Goal: Task Accomplishment & Management: Complete application form

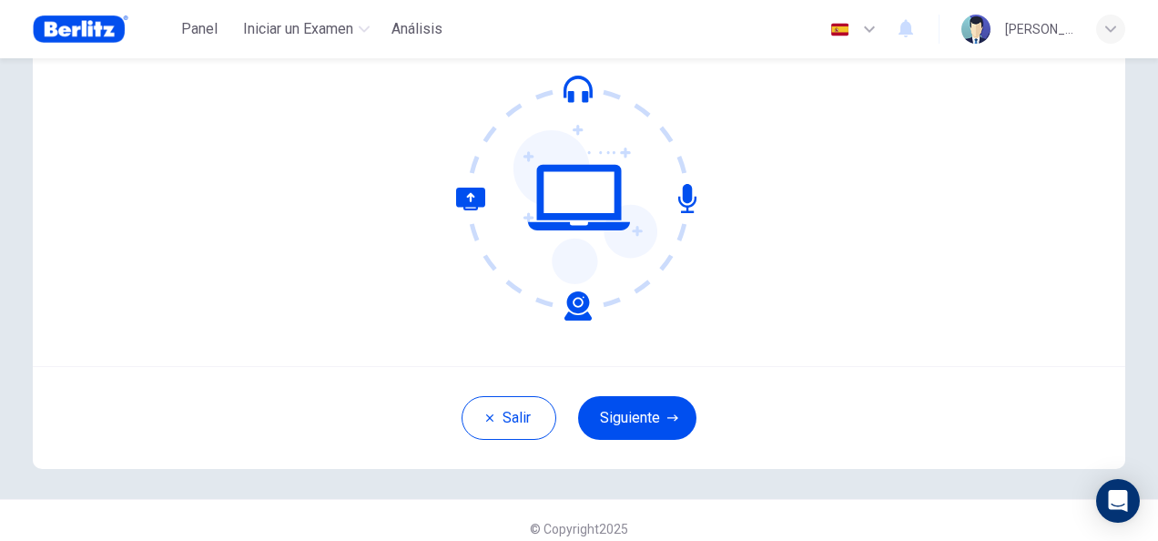
scroll to position [182, 0]
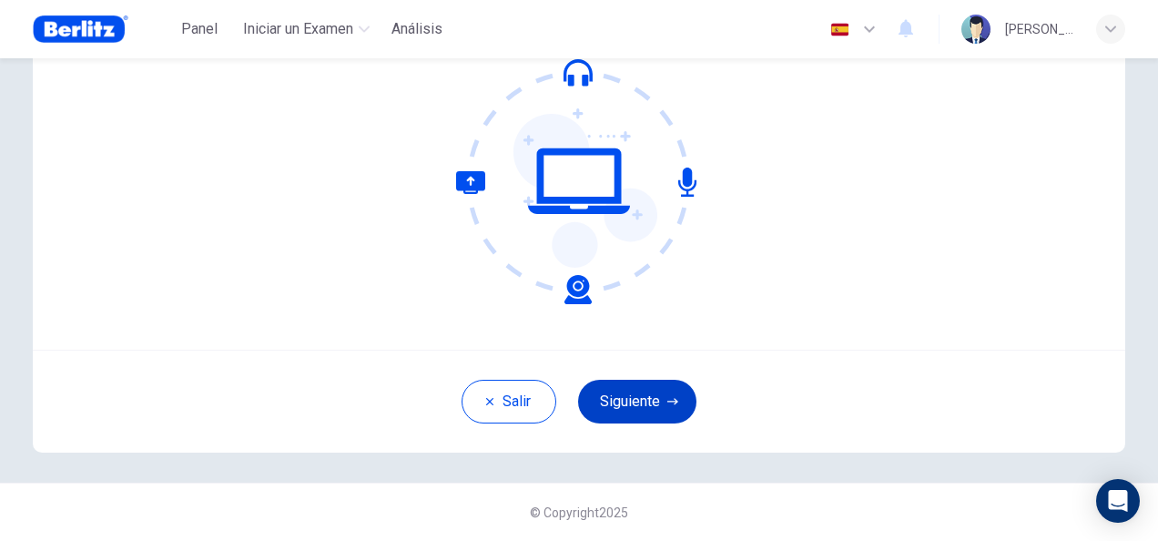
click at [633, 395] on button "Siguiente" at bounding box center [637, 402] width 118 height 44
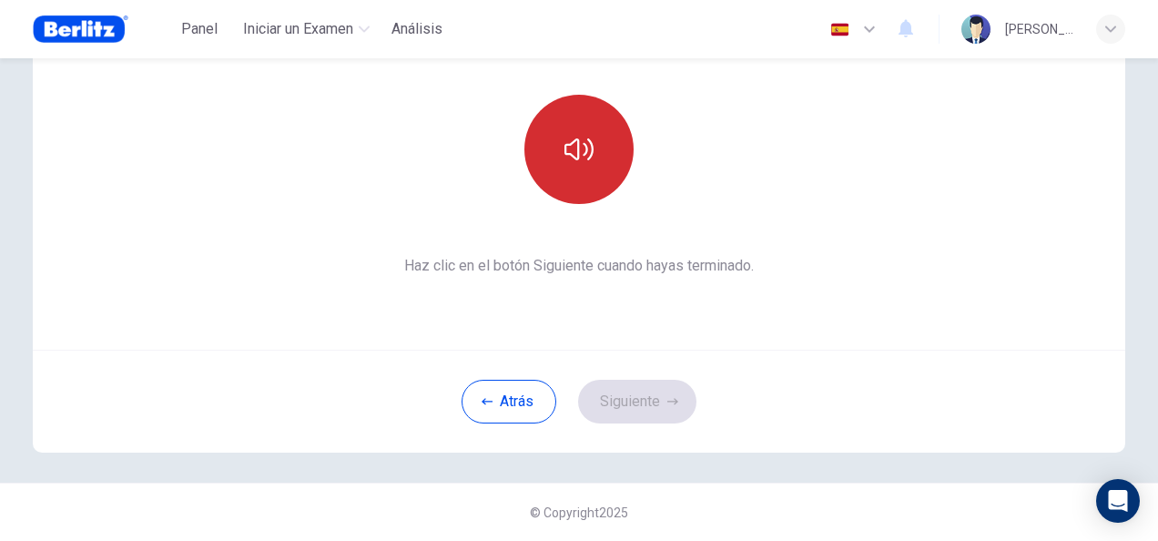
click at [571, 151] on icon "button" at bounding box center [579, 149] width 29 height 29
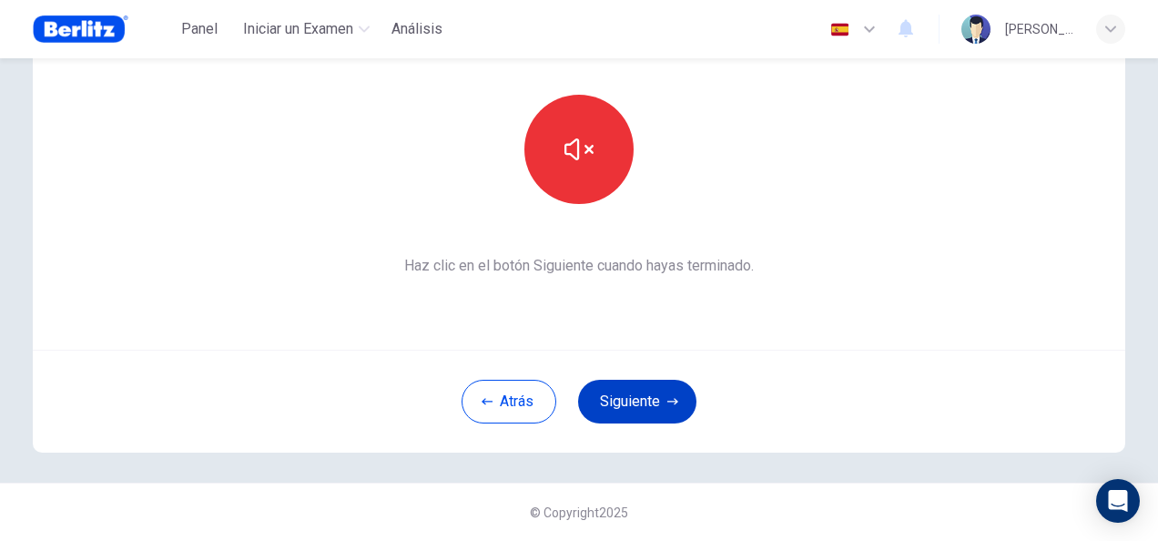
click at [631, 397] on button "Siguiente" at bounding box center [637, 402] width 118 height 44
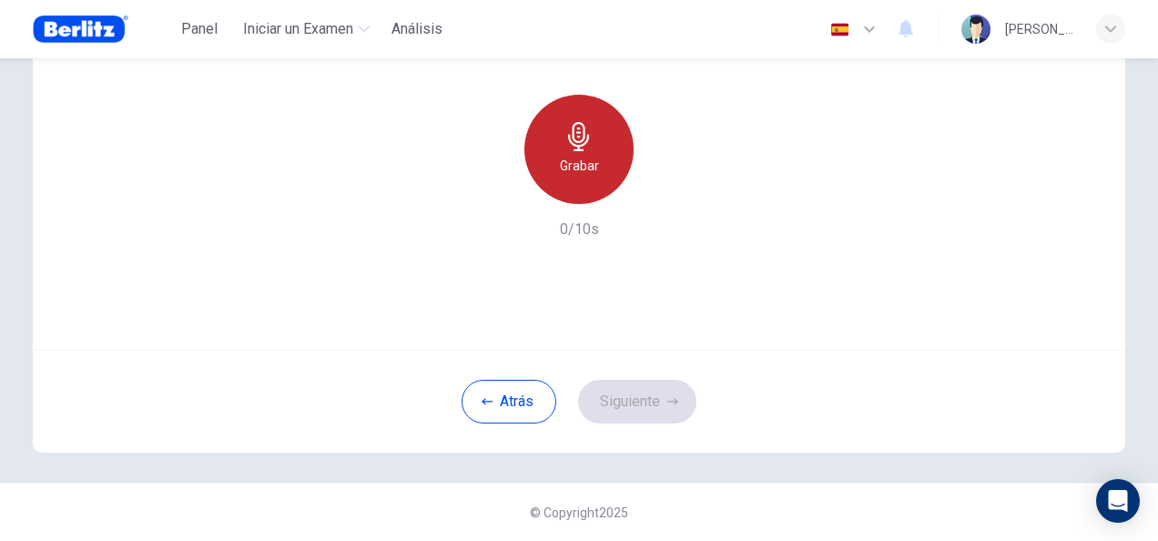
click at [589, 162] on h6 "Grabar" at bounding box center [579, 166] width 39 height 22
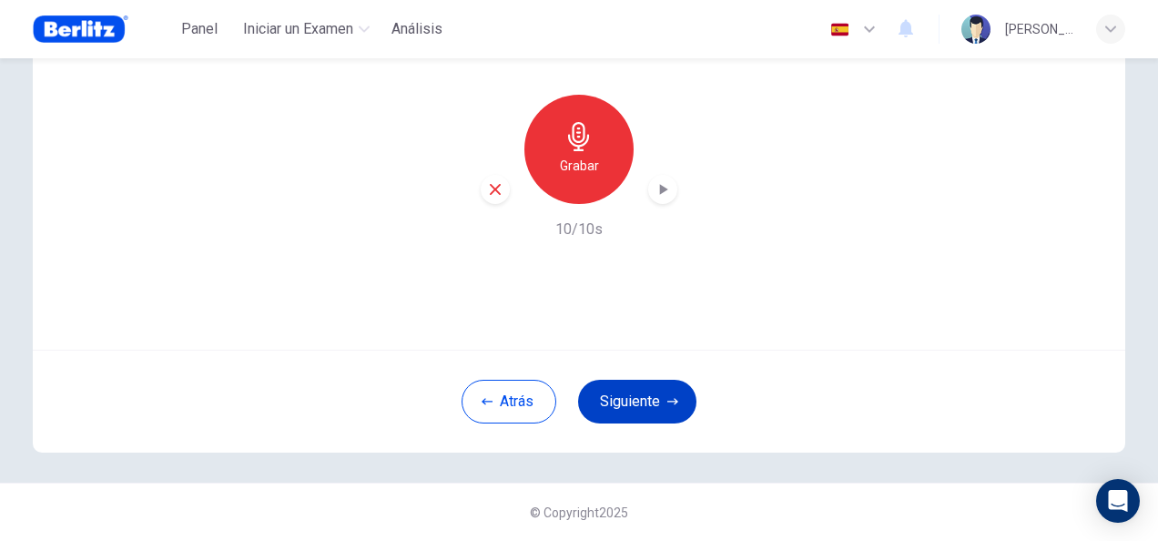
click at [616, 407] on button "Siguiente" at bounding box center [637, 402] width 118 height 44
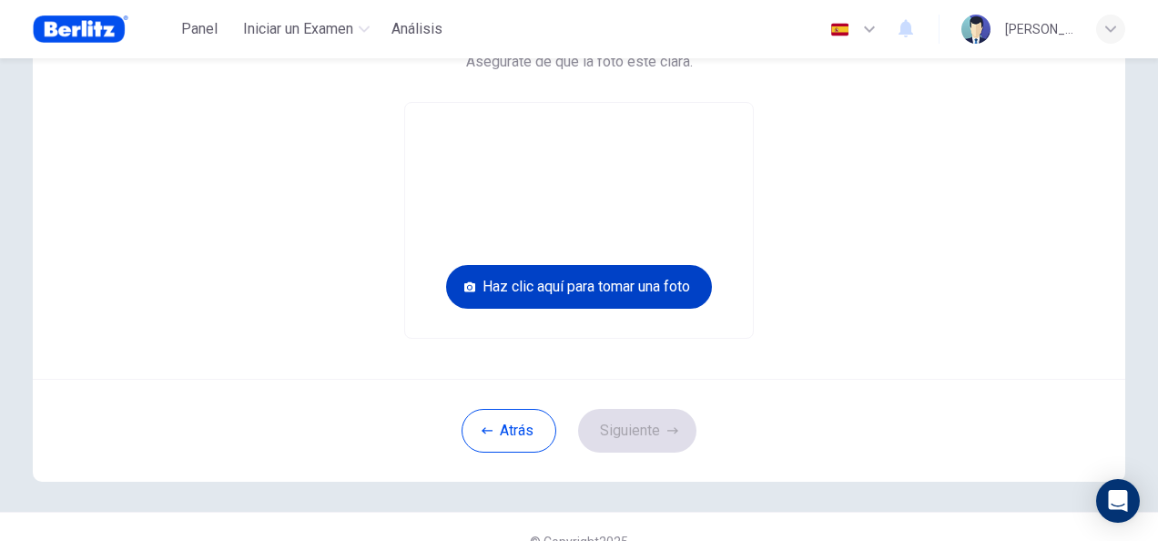
click at [640, 287] on button "Haz clic aquí para tomar una foto" at bounding box center [579, 287] width 266 height 44
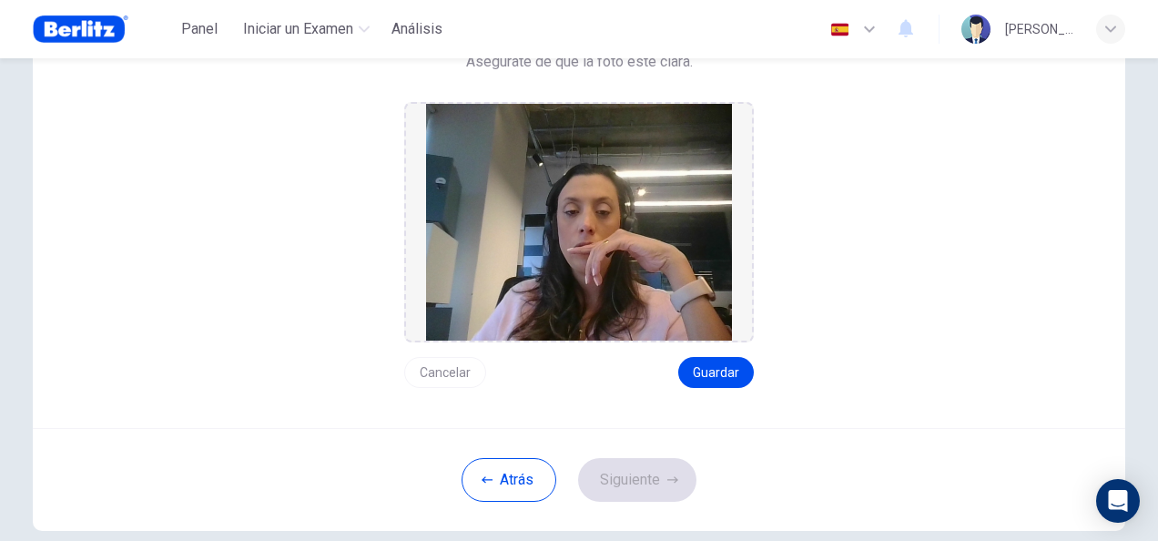
click at [420, 365] on button "Cancelar" at bounding box center [445, 372] width 82 height 31
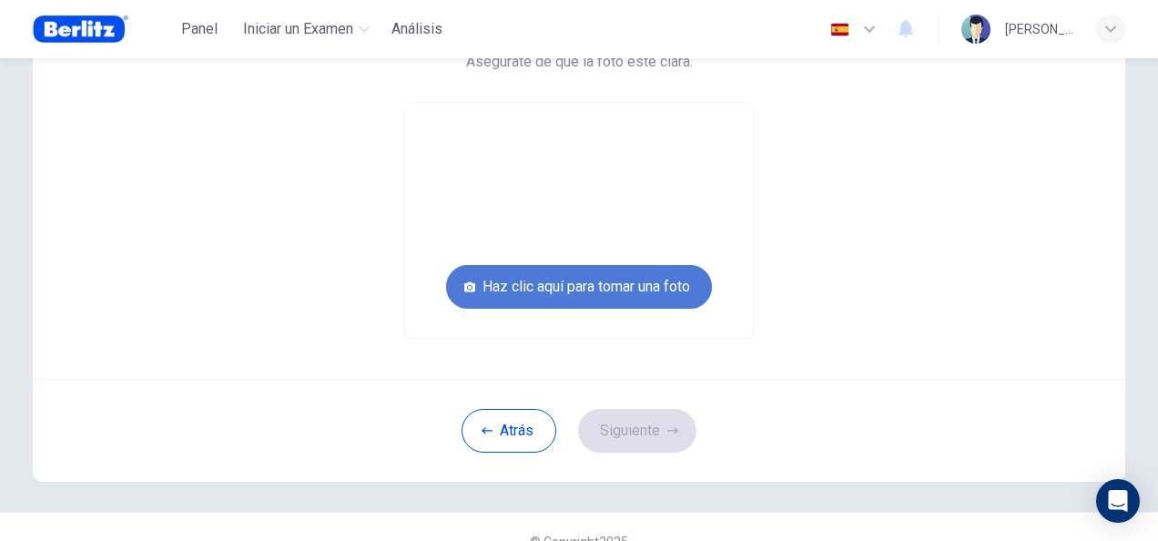
click at [612, 275] on button "Haz clic aquí para tomar una foto" at bounding box center [579, 287] width 266 height 44
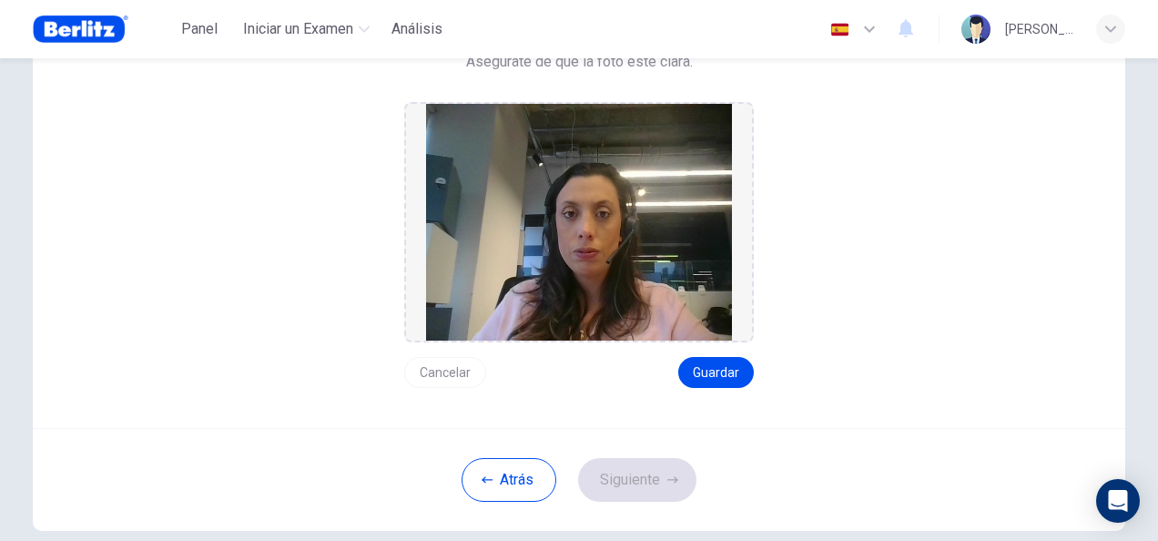
click at [436, 368] on button "Cancelar" at bounding box center [445, 372] width 82 height 31
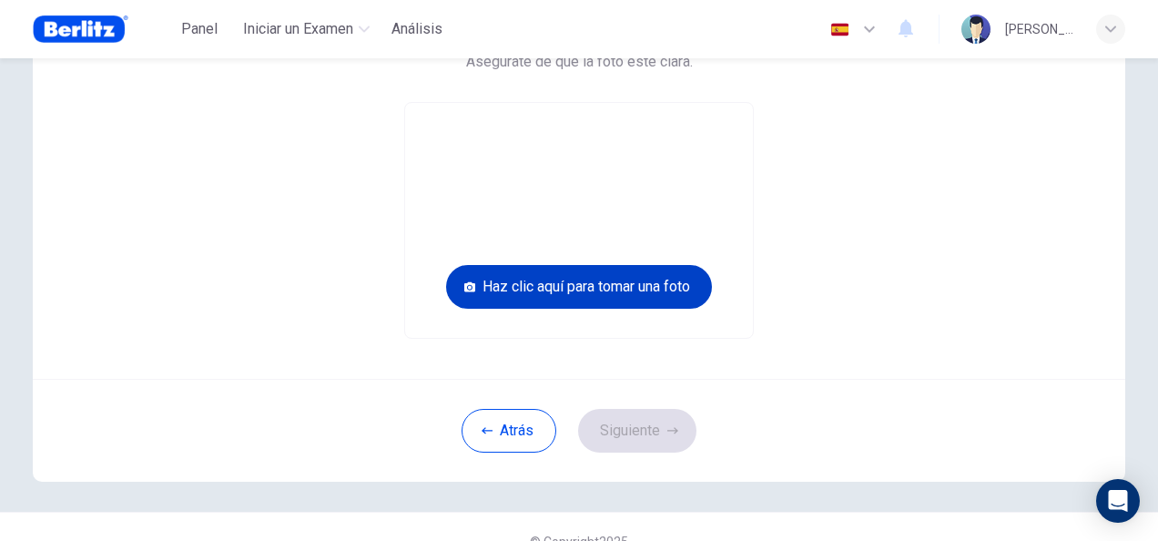
click at [613, 293] on button "Haz clic aquí para tomar una foto" at bounding box center [579, 287] width 266 height 44
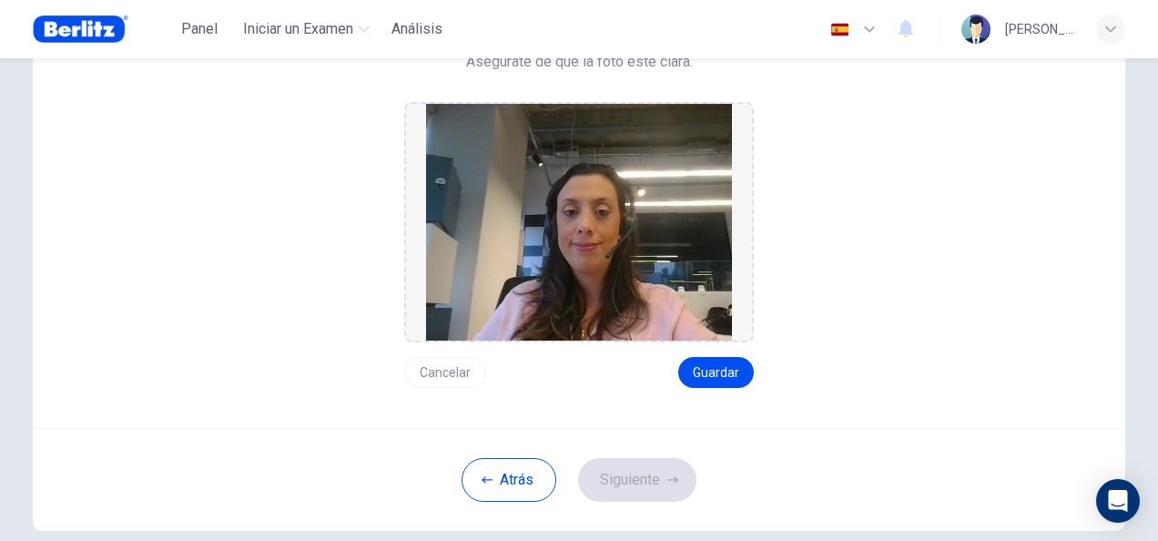
click at [440, 367] on button "Cancelar" at bounding box center [445, 372] width 82 height 31
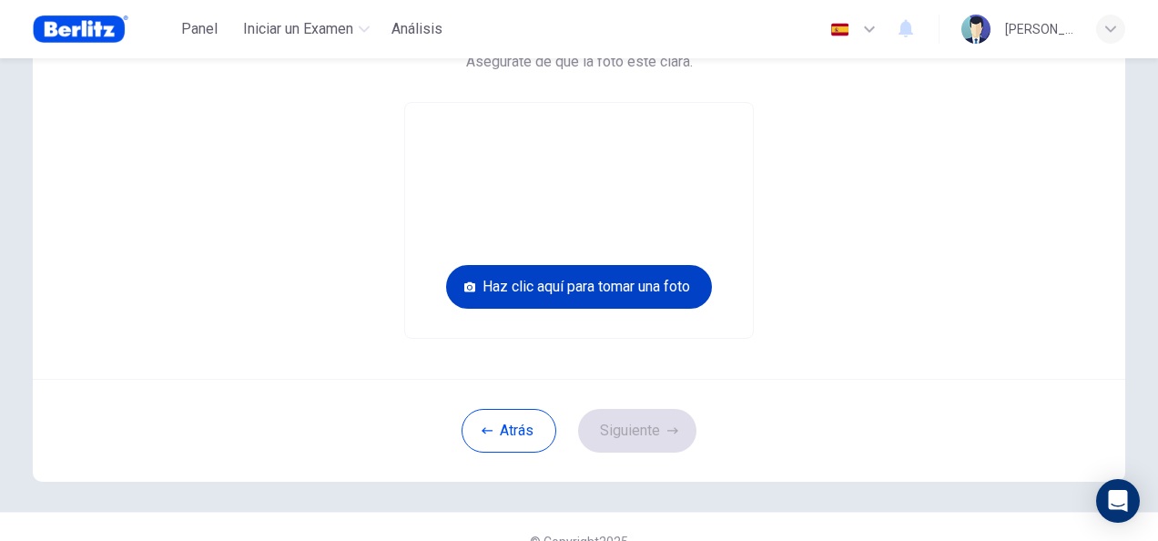
click at [612, 288] on button "Haz clic aquí para tomar una foto" at bounding box center [579, 287] width 266 height 44
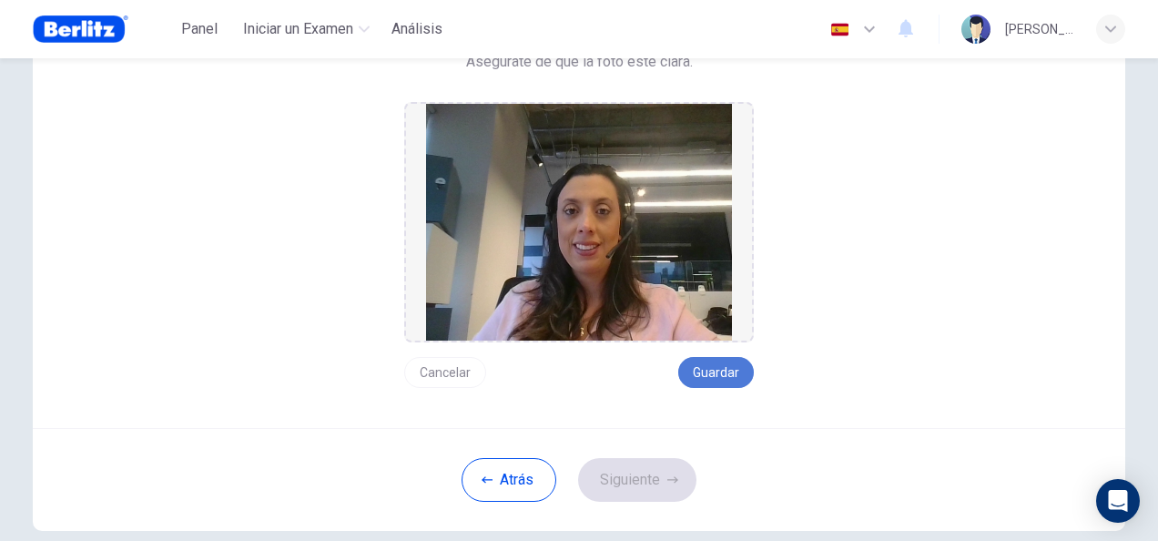
click at [709, 374] on button "Guardar" at bounding box center [717, 372] width 76 height 31
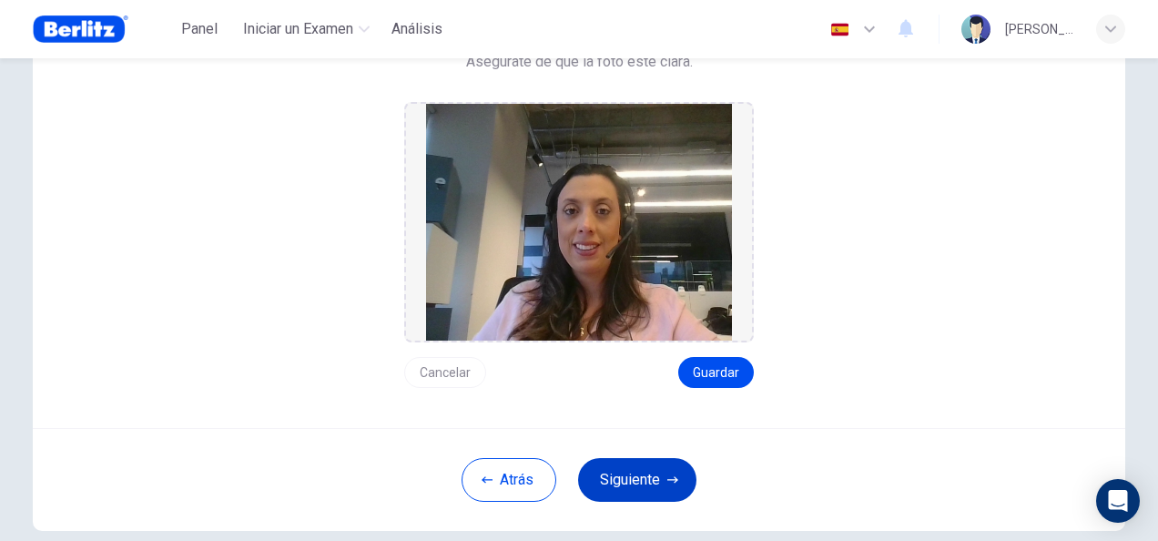
click at [630, 483] on button "Siguiente" at bounding box center [637, 480] width 118 height 44
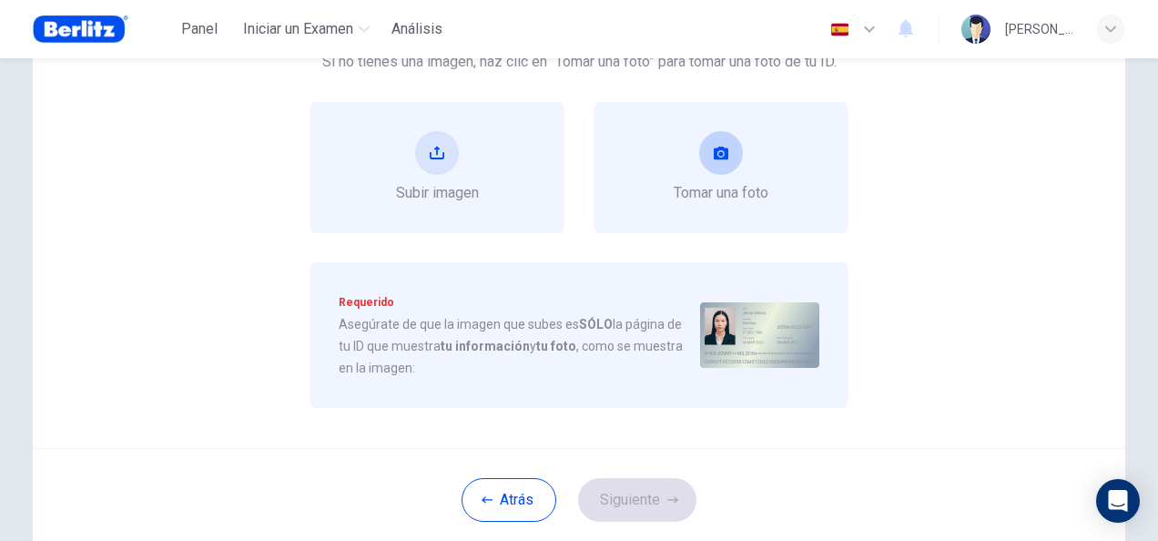
scroll to position [91, 0]
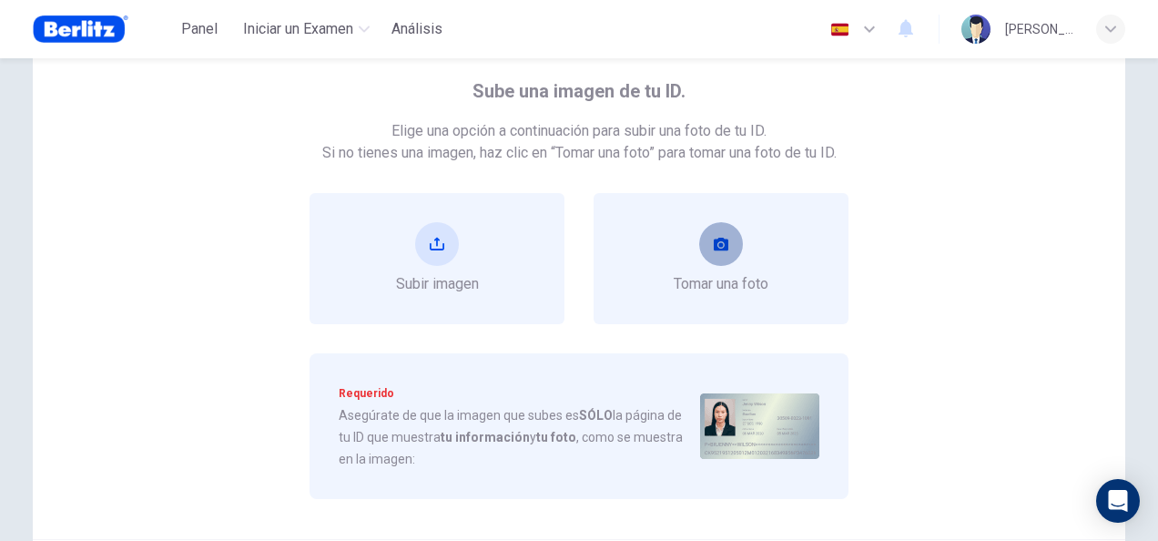
click at [699, 254] on button "take photo" at bounding box center [721, 244] width 44 height 44
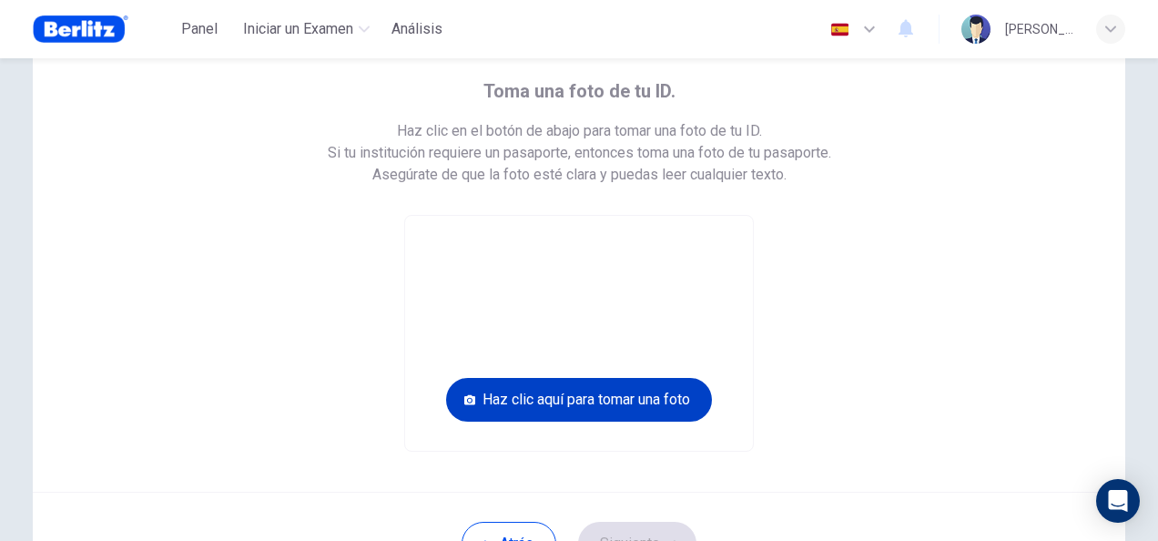
click at [637, 400] on button "Haz clic aquí para tomar una foto" at bounding box center [579, 400] width 266 height 44
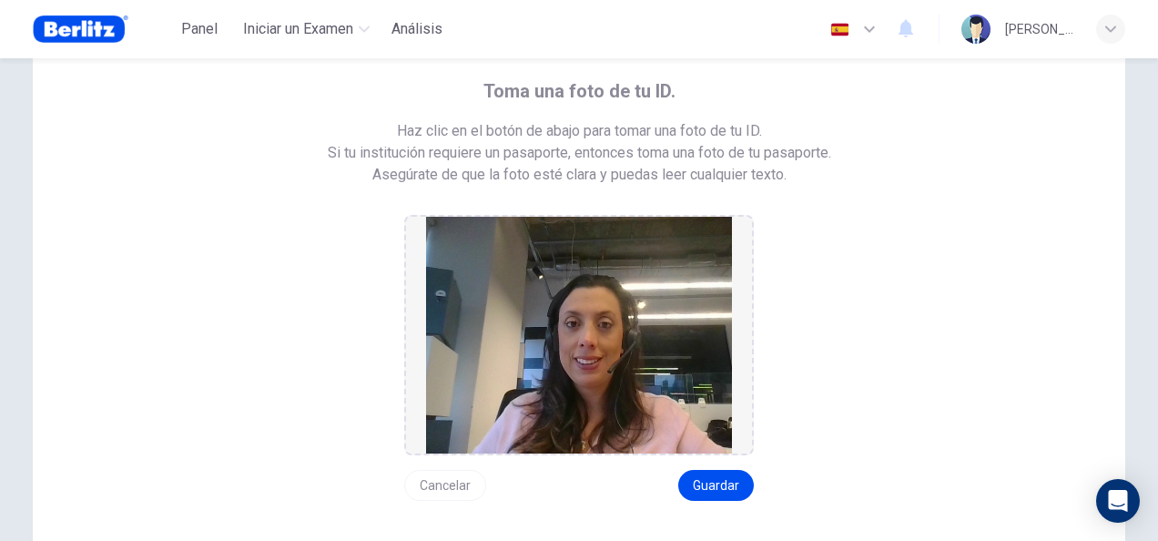
click at [438, 479] on button "Cancelar" at bounding box center [445, 485] width 82 height 31
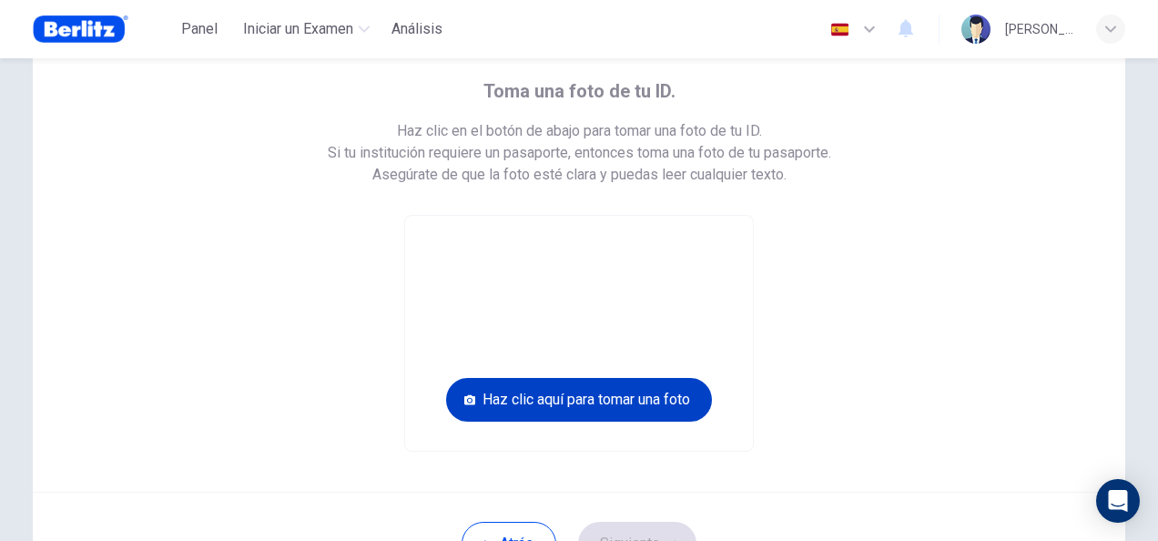
click at [609, 404] on button "Haz clic aquí para tomar una foto" at bounding box center [579, 400] width 266 height 44
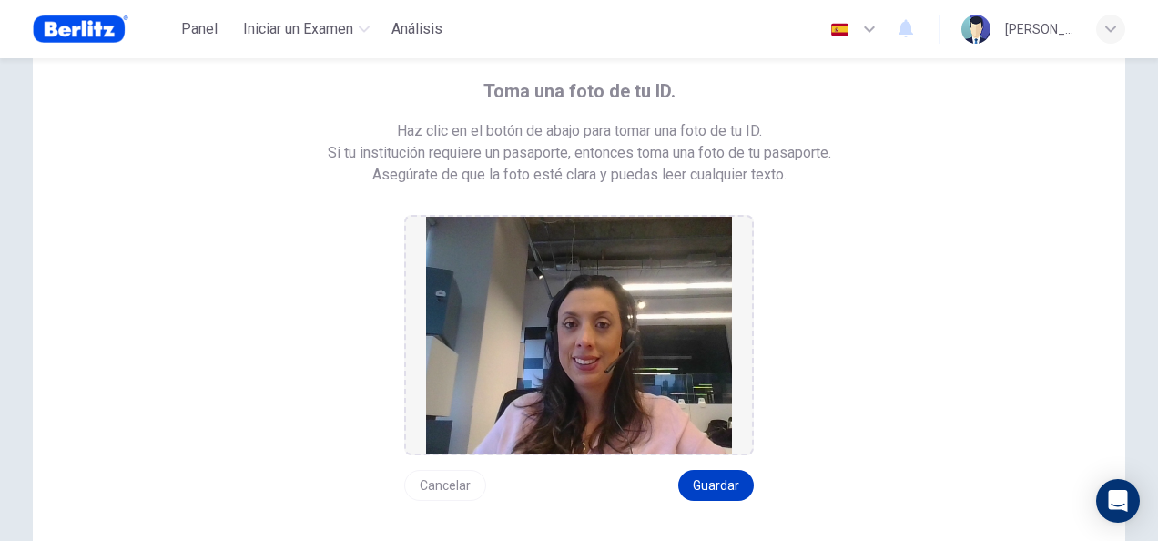
click at [703, 481] on button "Guardar" at bounding box center [717, 485] width 76 height 31
click at [723, 485] on button "Guardar" at bounding box center [717, 485] width 76 height 31
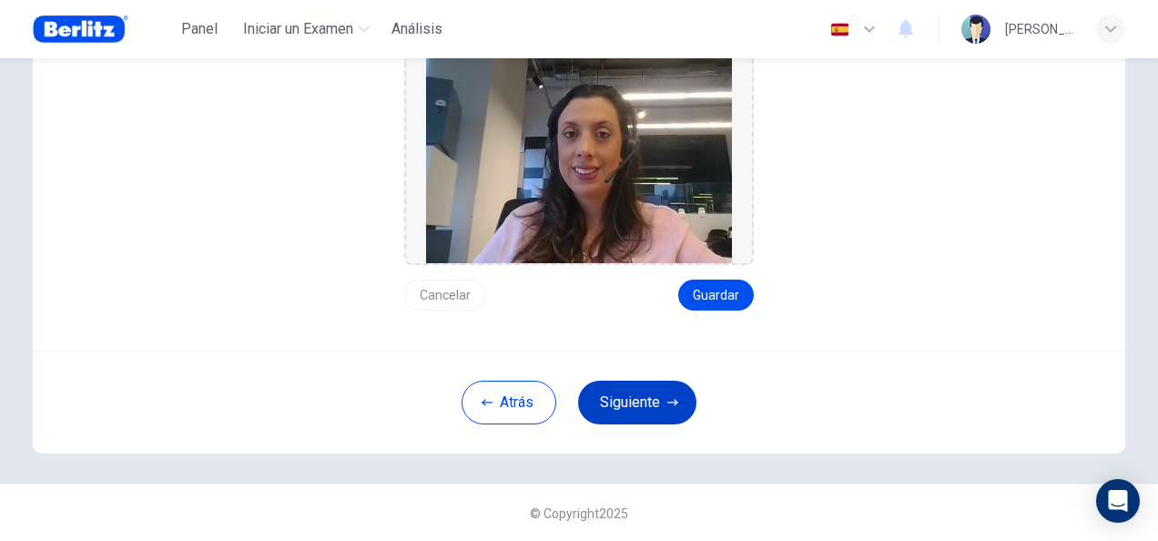
click at [634, 389] on button "Siguiente" at bounding box center [637, 403] width 118 height 44
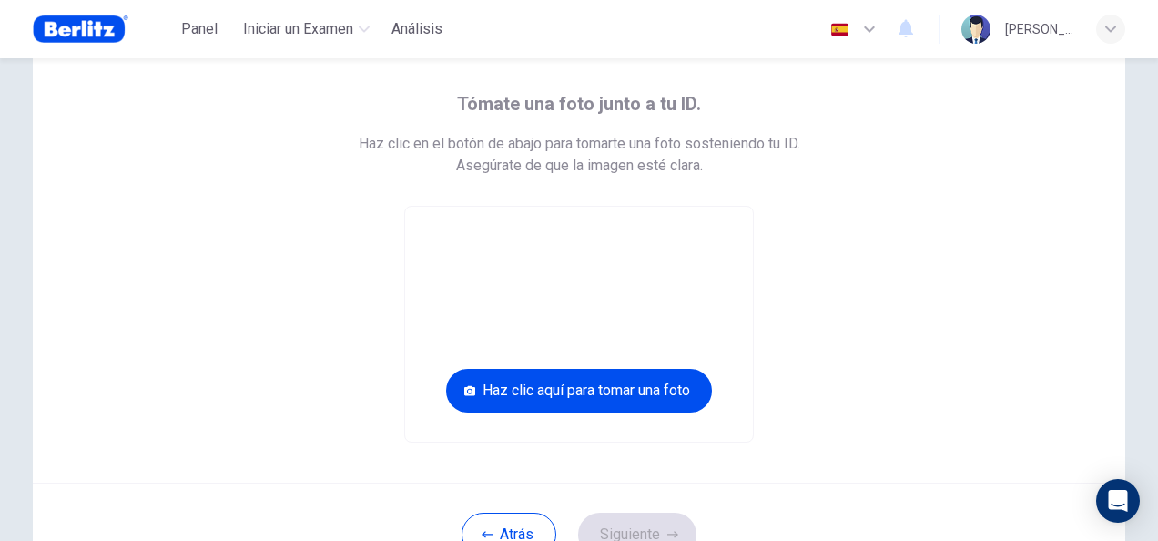
scroll to position [120, 0]
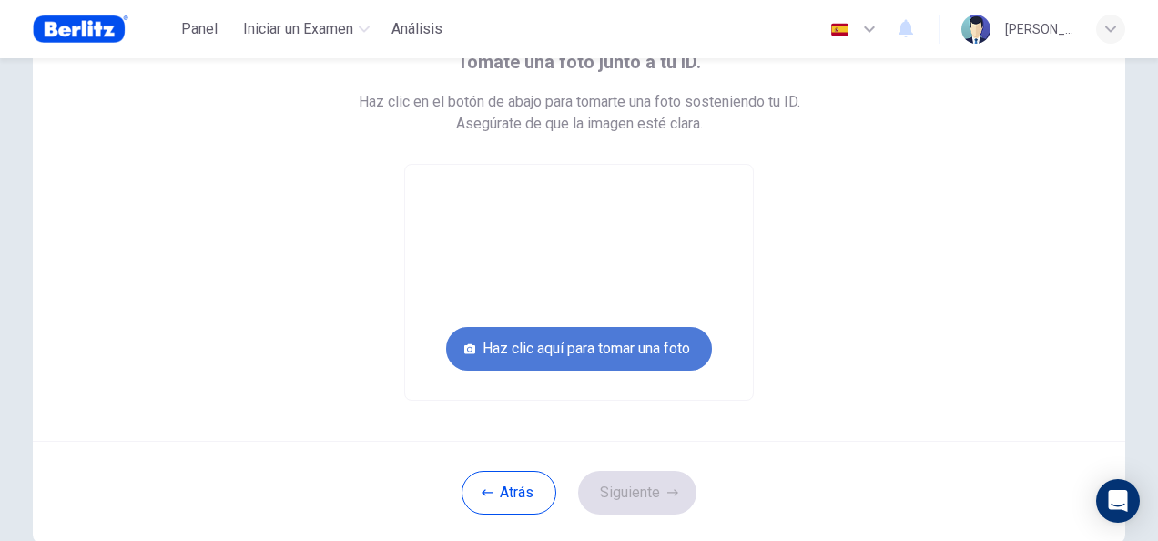
click at [647, 347] on button "Haz clic aquí para tomar una foto" at bounding box center [579, 349] width 266 height 44
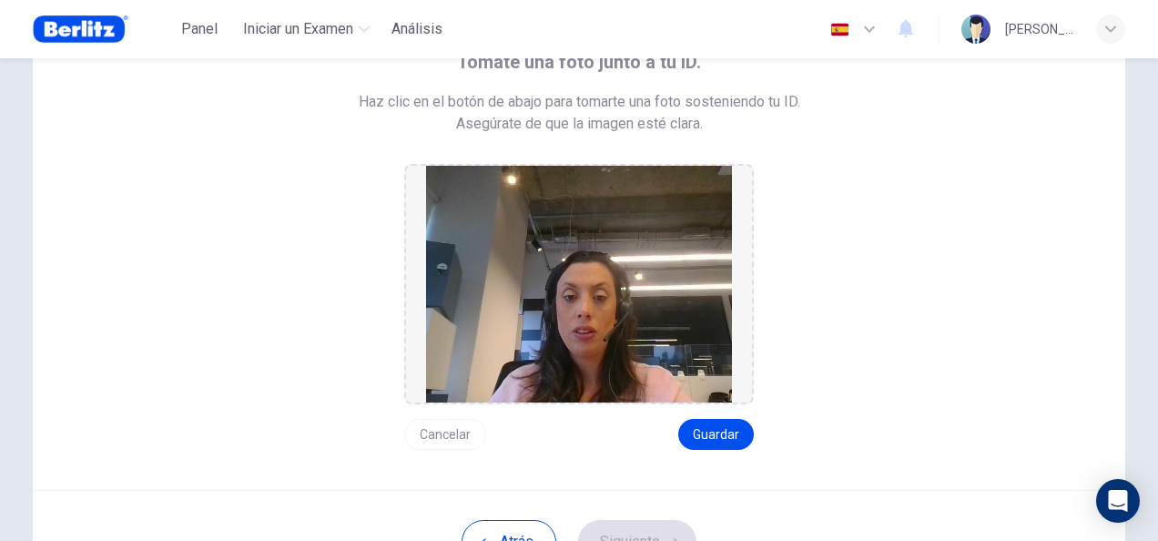
click at [443, 424] on button "Cancelar" at bounding box center [445, 434] width 82 height 31
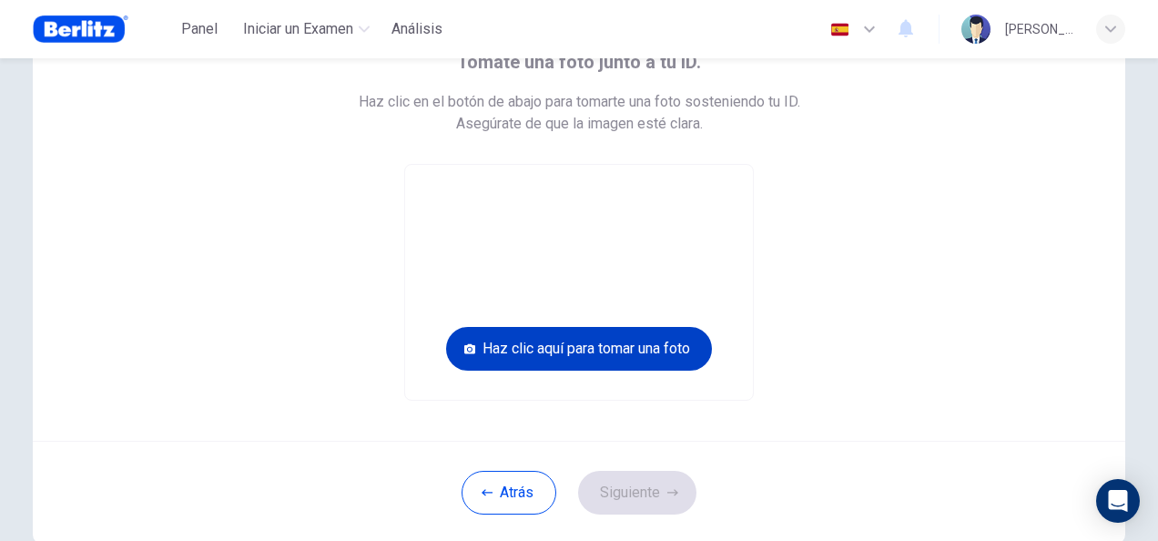
click at [607, 344] on button "Haz clic aquí para tomar una foto" at bounding box center [579, 349] width 266 height 44
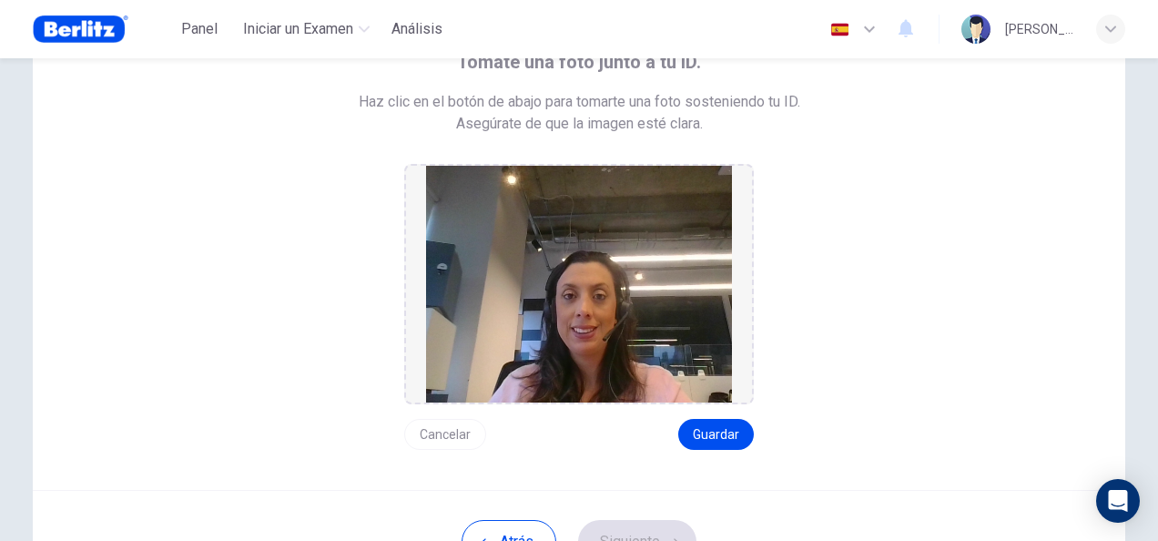
click at [446, 434] on button "Cancelar" at bounding box center [445, 434] width 82 height 31
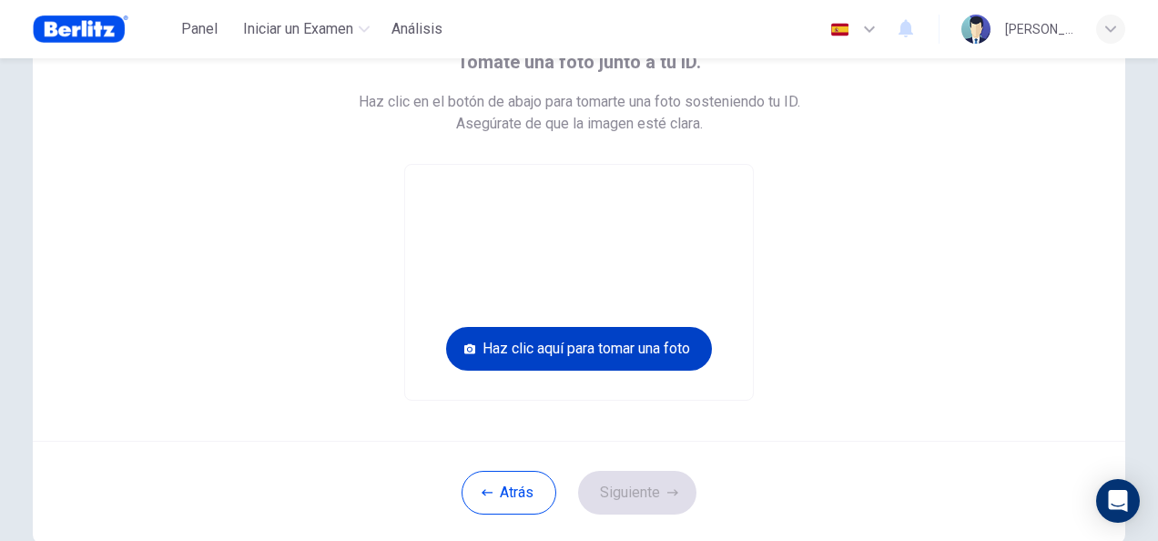
click at [621, 342] on button "Haz clic aquí para tomar una foto" at bounding box center [579, 349] width 266 height 44
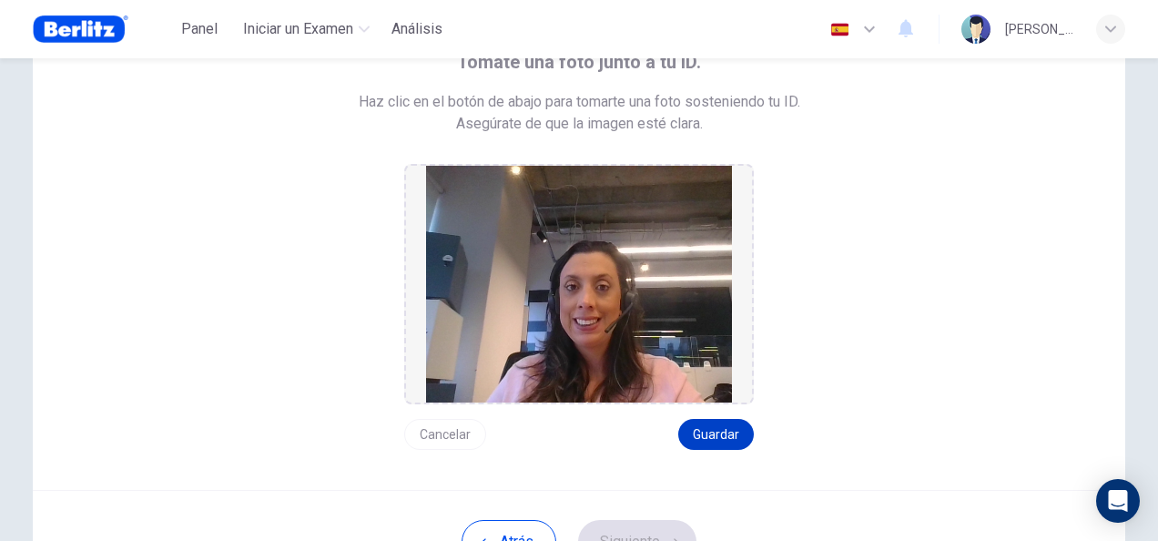
click at [708, 427] on button "Guardar" at bounding box center [717, 434] width 76 height 31
click at [621, 529] on button "Siguiente" at bounding box center [637, 542] width 118 height 44
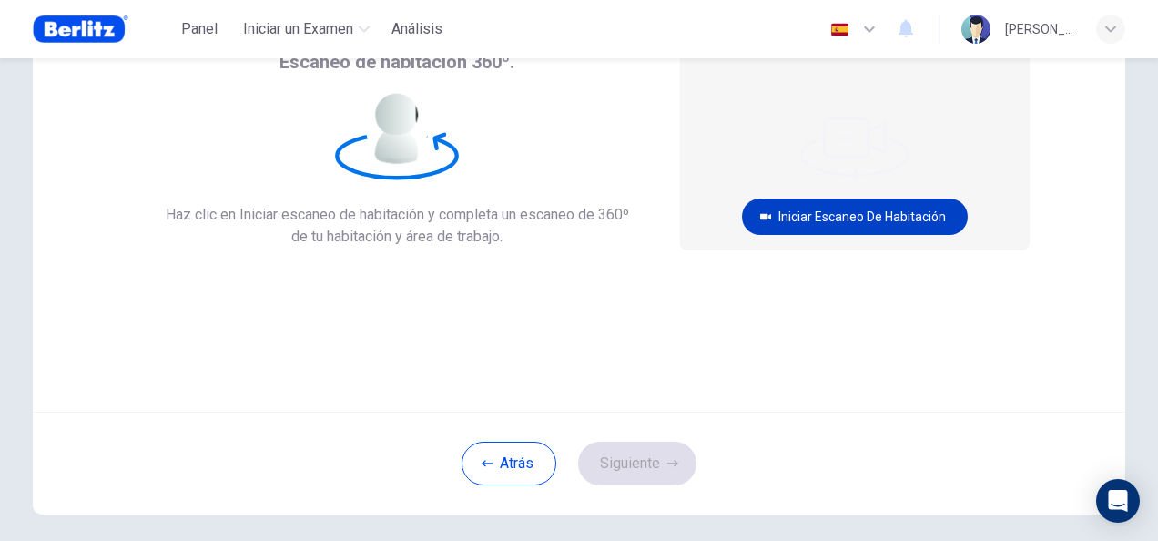
click at [853, 214] on button "Iniciar escaneo de habitación" at bounding box center [855, 217] width 226 height 36
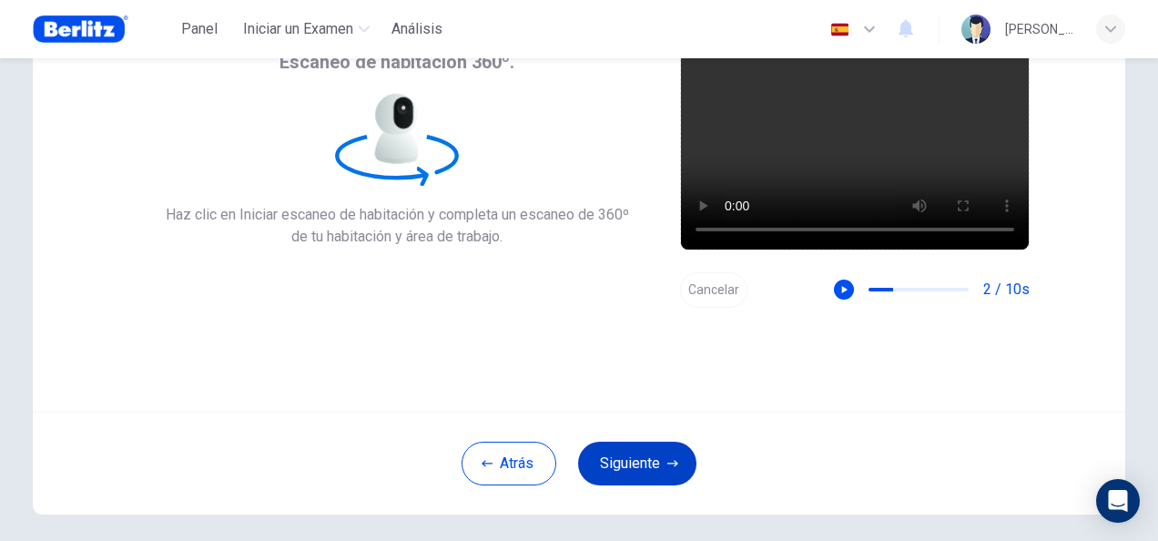
click at [628, 470] on button "Siguiente" at bounding box center [637, 464] width 118 height 44
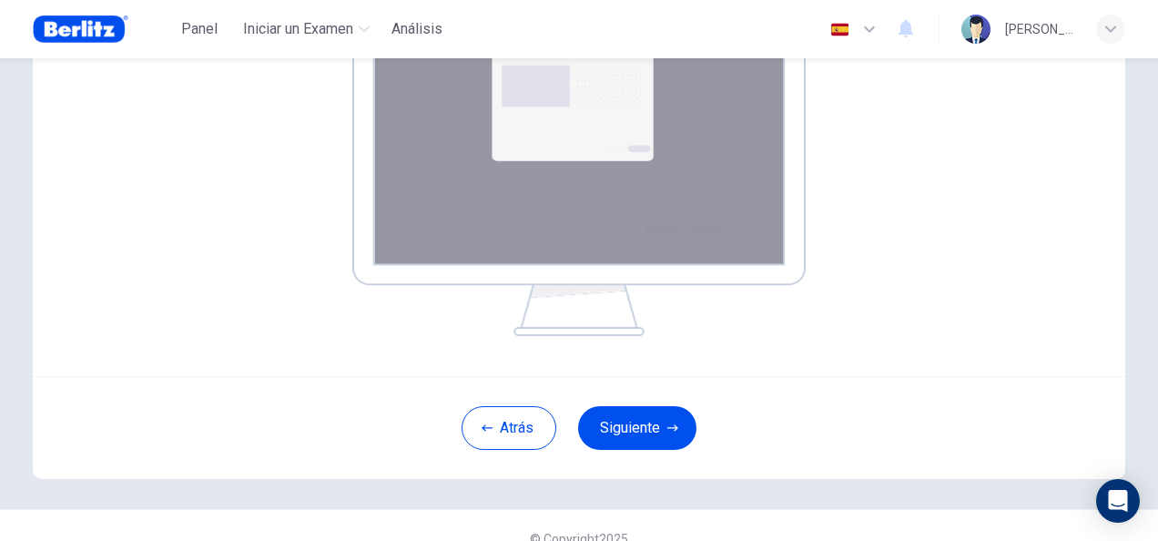
scroll to position [369, 0]
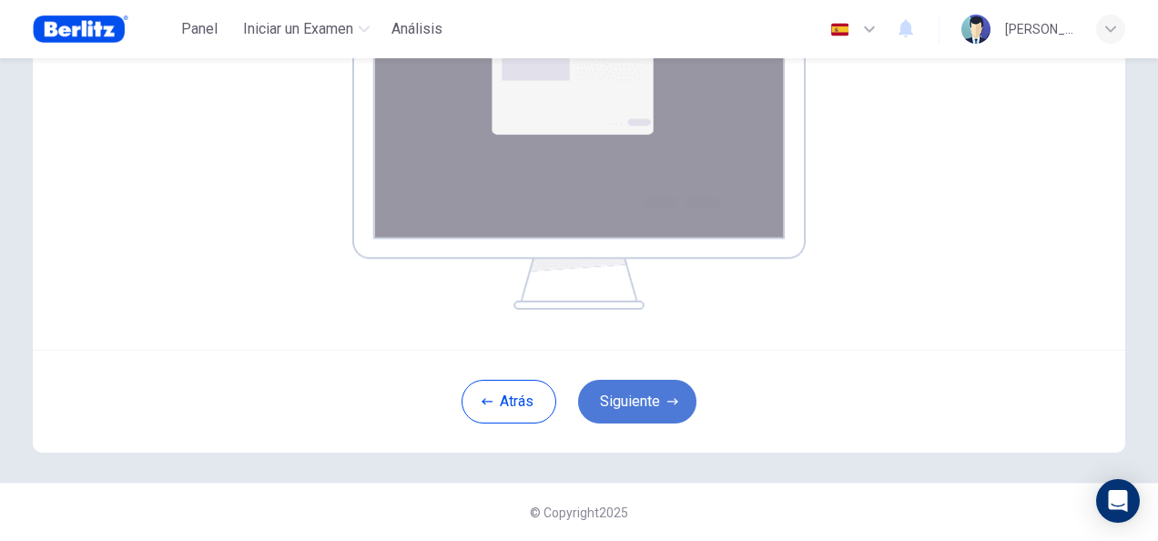
click at [629, 405] on button "Siguiente" at bounding box center [637, 402] width 118 height 44
click at [646, 400] on button "Siguiente" at bounding box center [637, 402] width 118 height 44
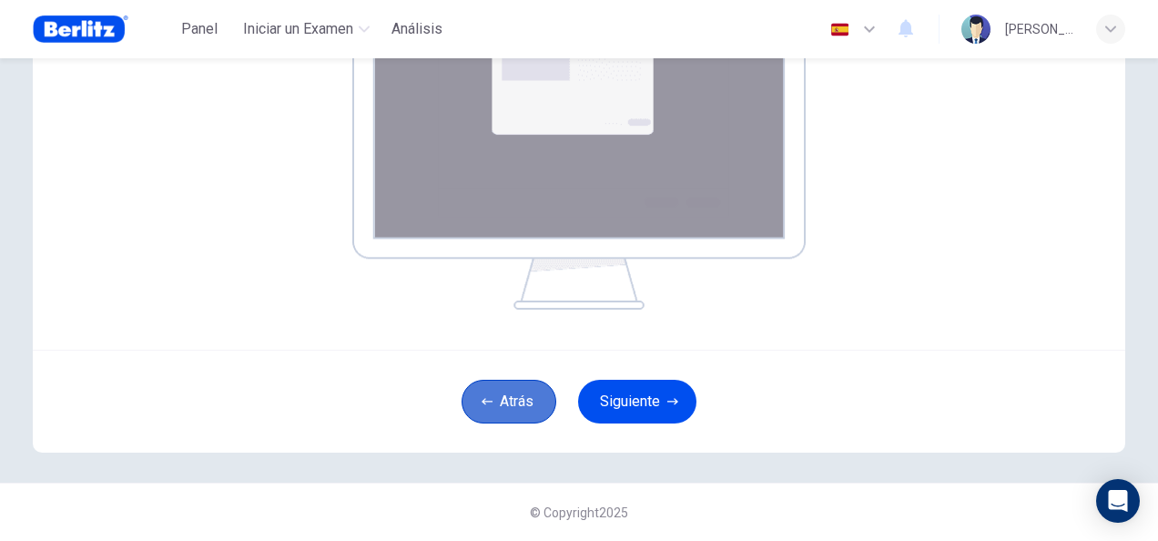
click at [502, 393] on button "Atrás" at bounding box center [509, 402] width 95 height 44
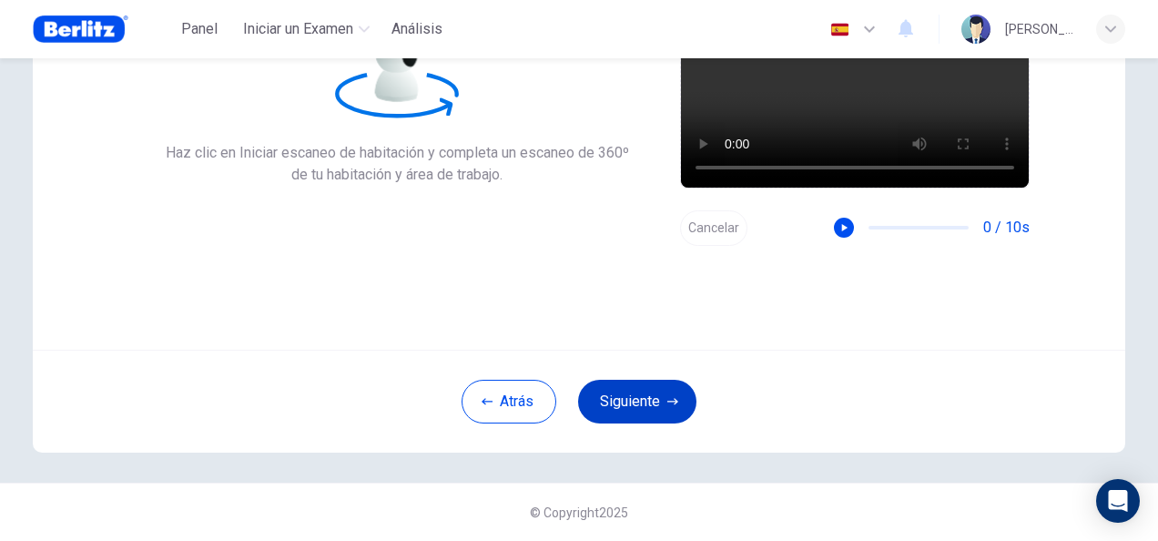
click at [638, 417] on button "Siguiente" at bounding box center [637, 402] width 118 height 44
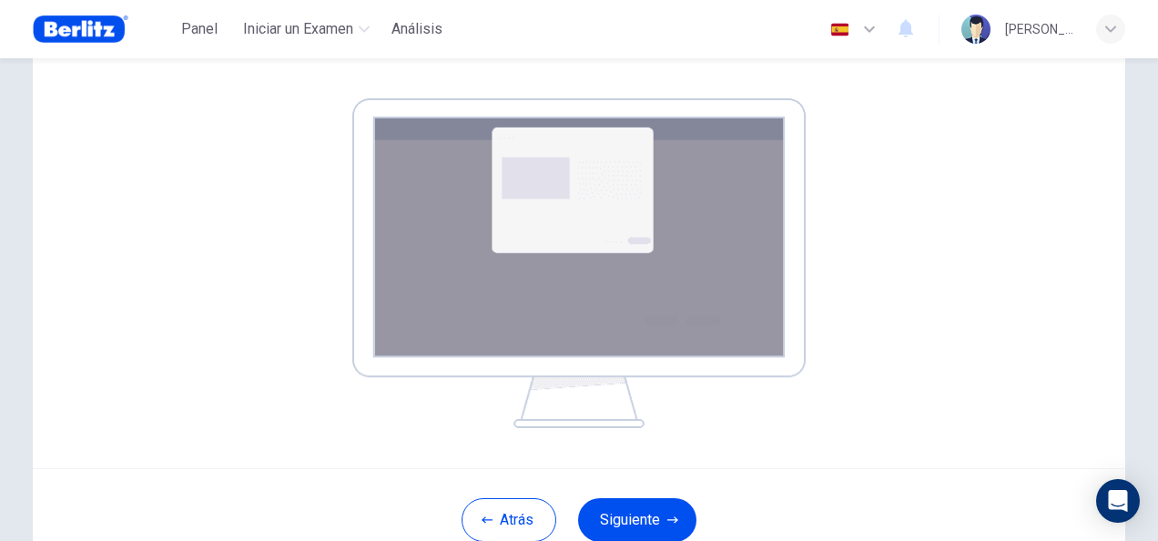
scroll to position [364, 0]
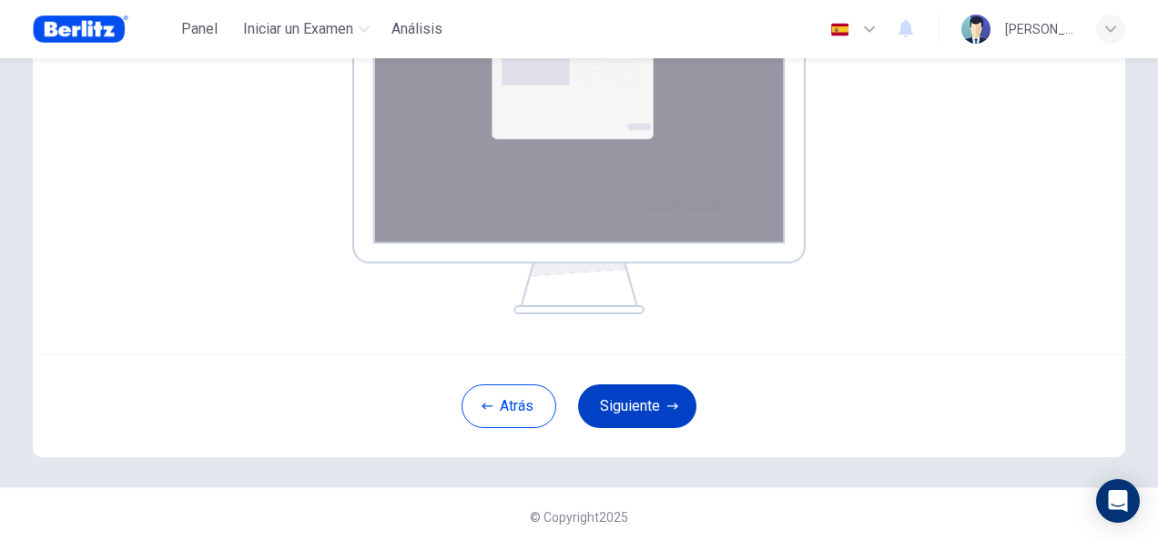
click at [621, 415] on button "Siguiente" at bounding box center [637, 406] width 118 height 44
click at [633, 409] on button "Siguiente" at bounding box center [637, 406] width 118 height 44
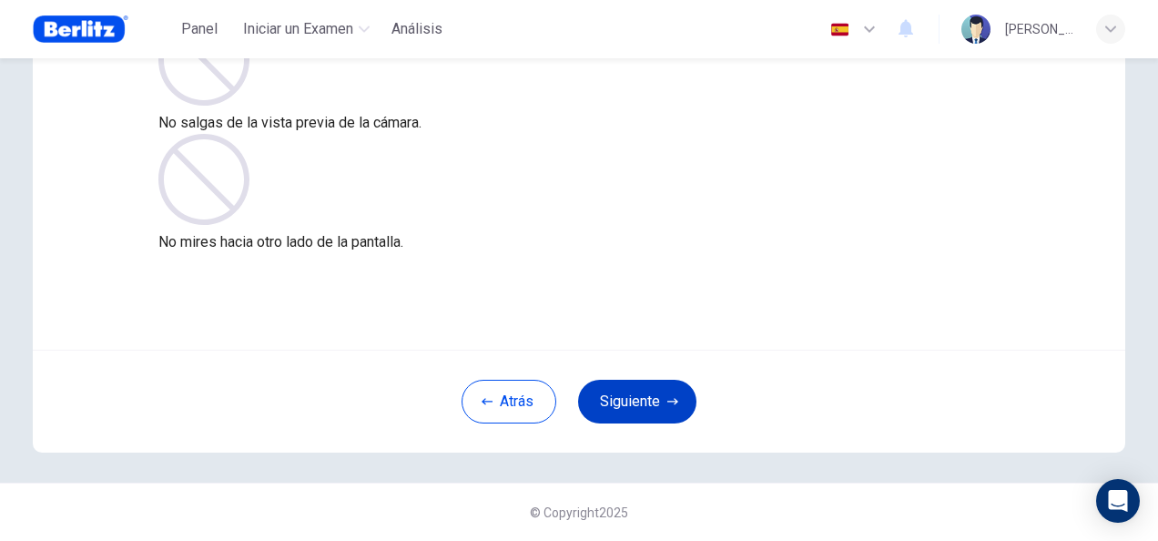
click at [618, 393] on button "Siguiente" at bounding box center [637, 402] width 118 height 44
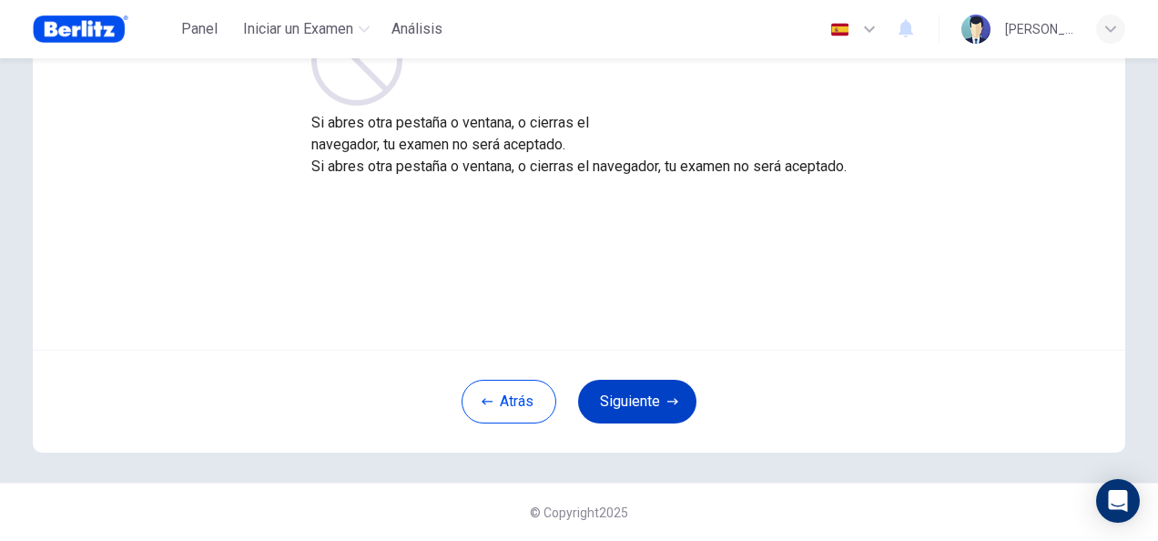
click at [658, 403] on button "Siguiente" at bounding box center [637, 402] width 118 height 44
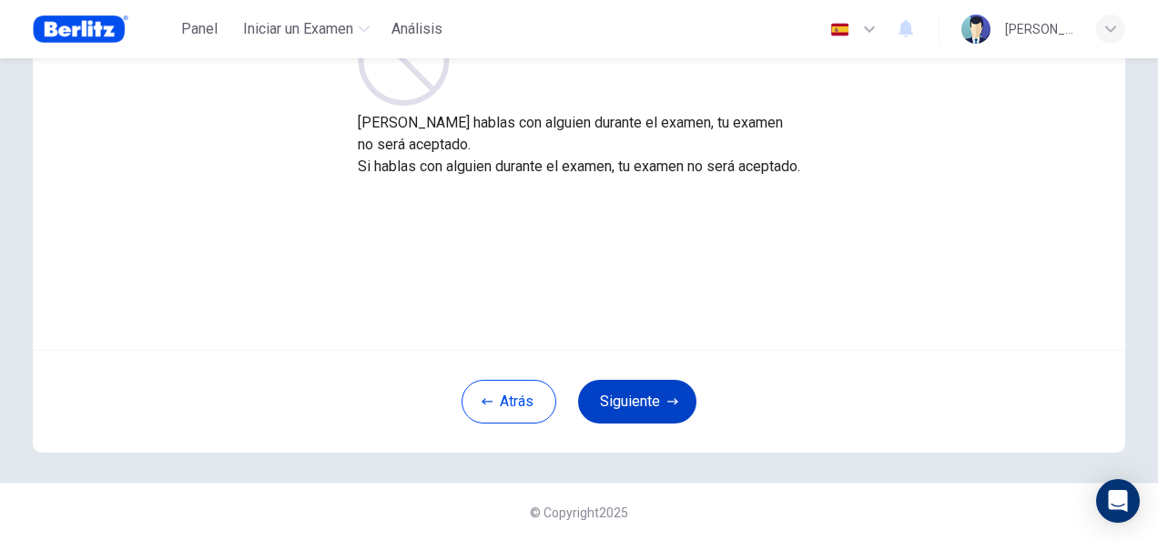
click at [658, 403] on button "Siguiente" at bounding box center [637, 402] width 118 height 44
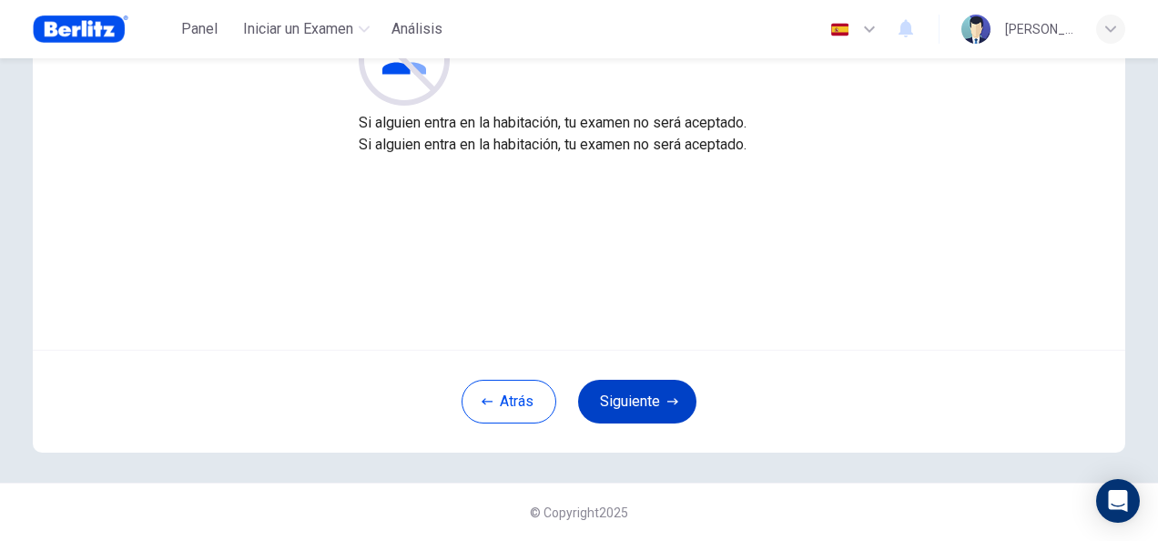
click at [649, 392] on button "Siguiente" at bounding box center [637, 402] width 118 height 44
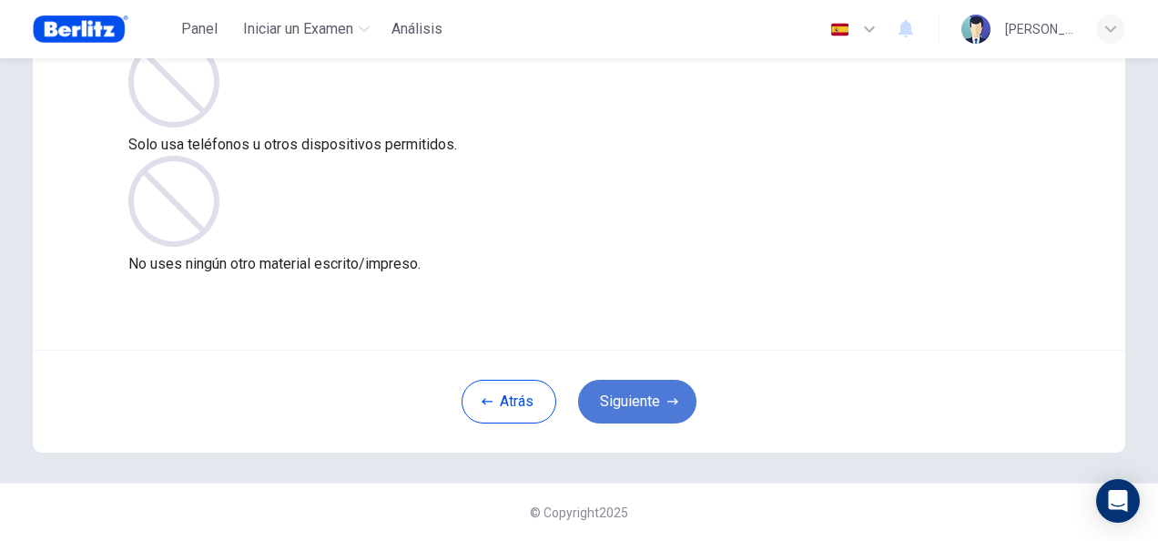
click at [619, 395] on button "Siguiente" at bounding box center [637, 402] width 118 height 44
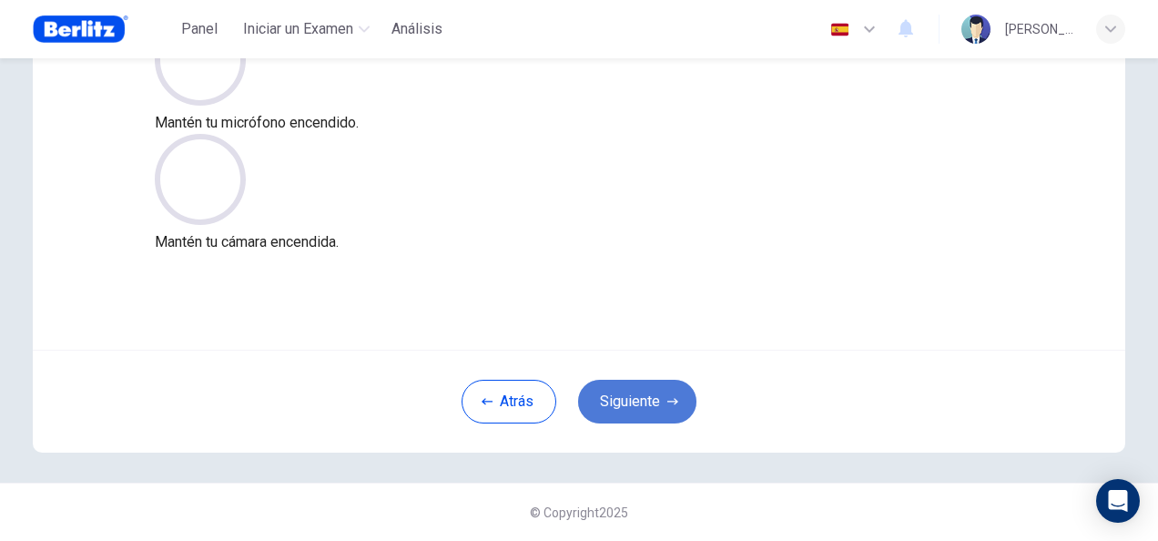
click at [621, 395] on button "Siguiente" at bounding box center [637, 402] width 118 height 44
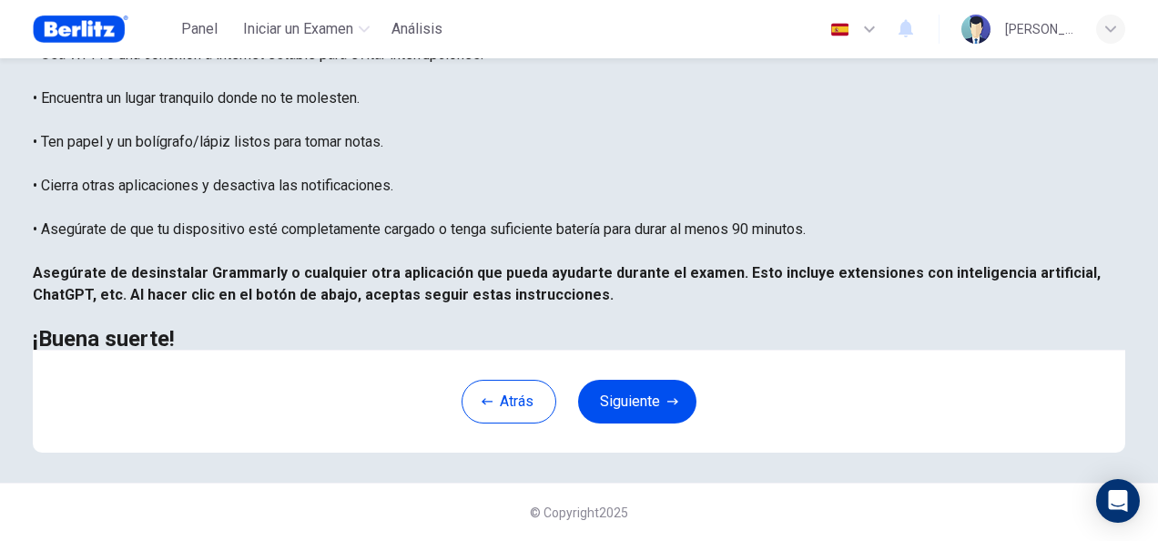
scroll to position [364, 0]
click at [651, 423] on button "Siguiente" at bounding box center [637, 402] width 118 height 44
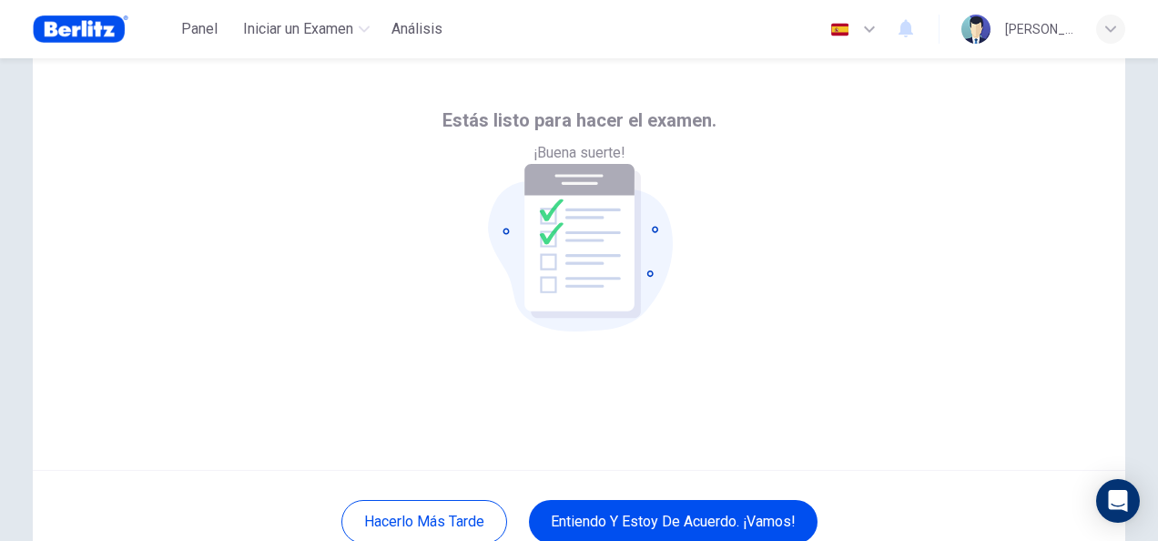
scroll to position [91, 0]
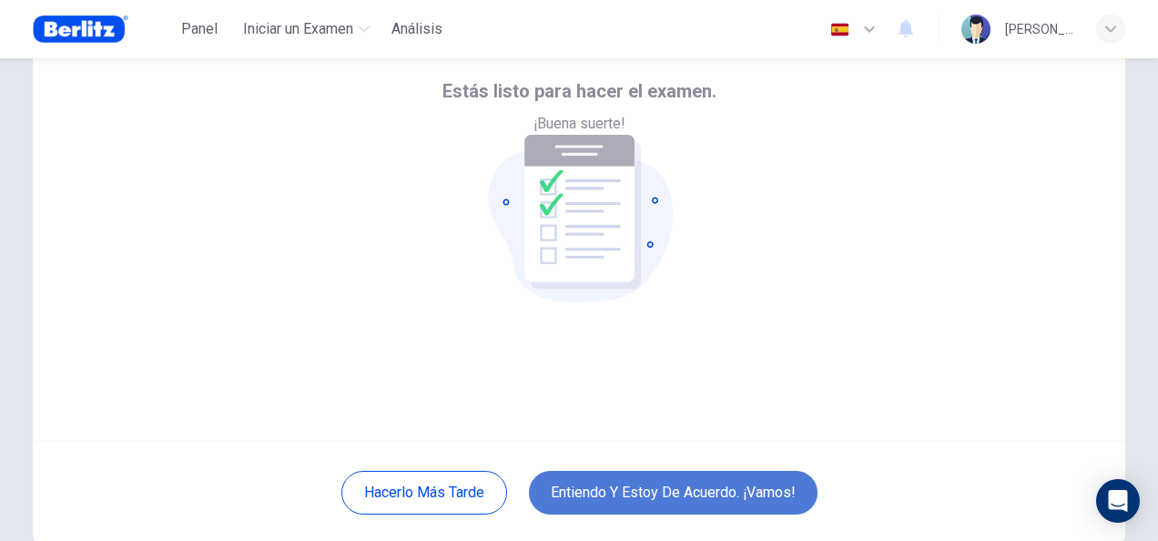
click at [688, 487] on button "Entiendo y estoy de acuerdo. ¡Vamos!" at bounding box center [673, 493] width 289 height 44
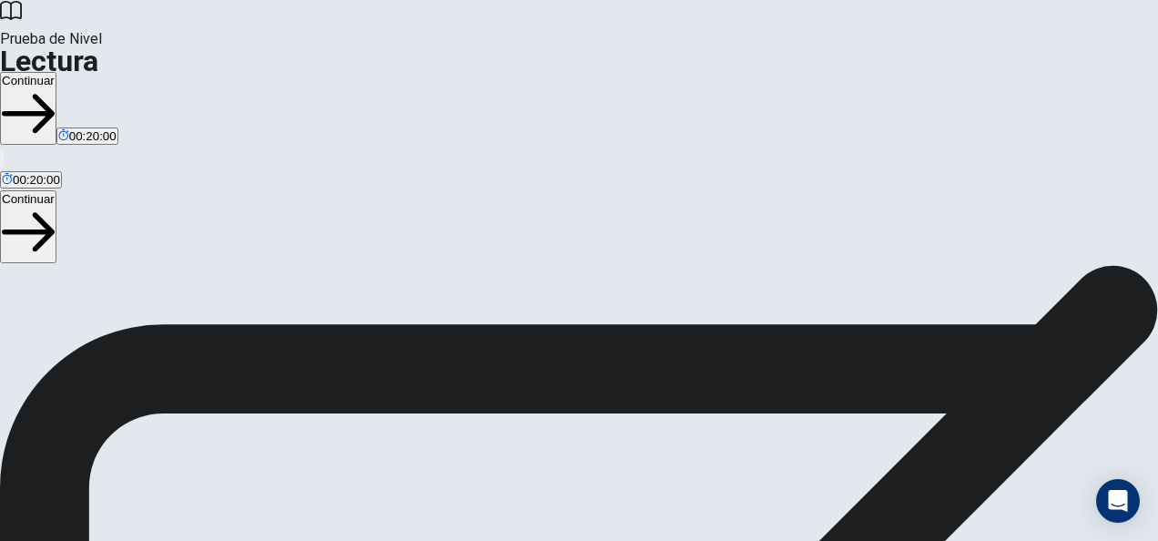
scroll to position [362, 0]
drag, startPoint x: 1117, startPoint y: 149, endPoint x: 1101, endPoint y: 159, distance: 19.2
click at [56, 190] on button "Continuar" at bounding box center [28, 226] width 56 height 73
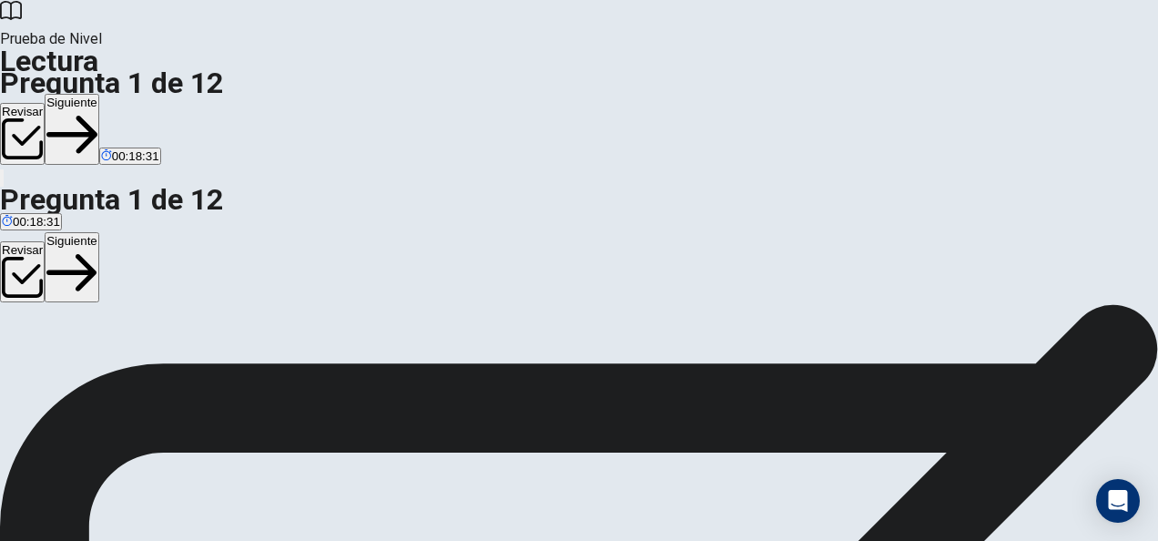
scroll to position [63, 0]
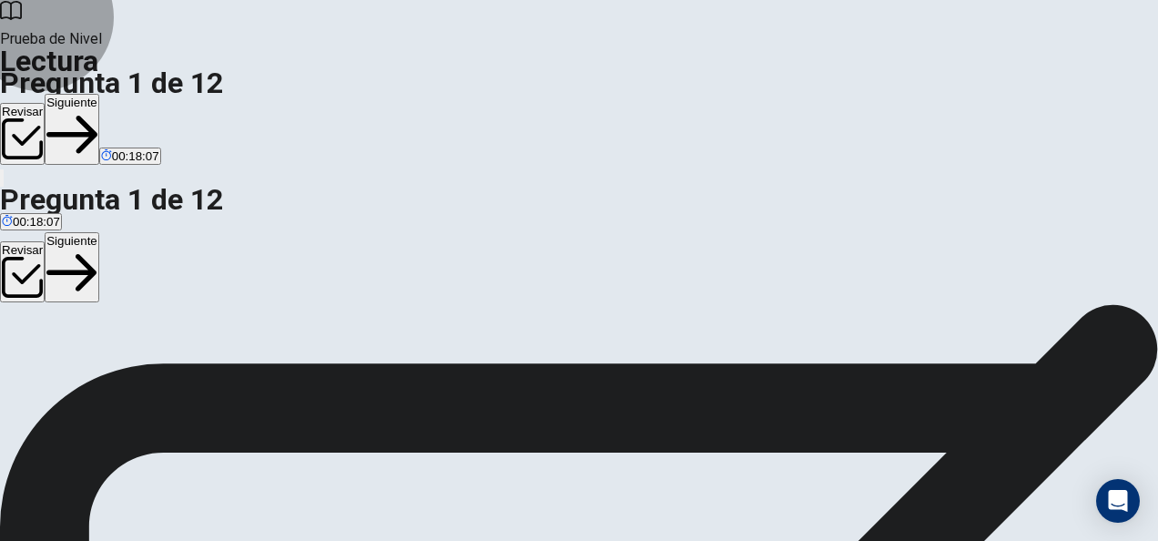
click at [99, 232] on button "Siguiente" at bounding box center [72, 267] width 55 height 71
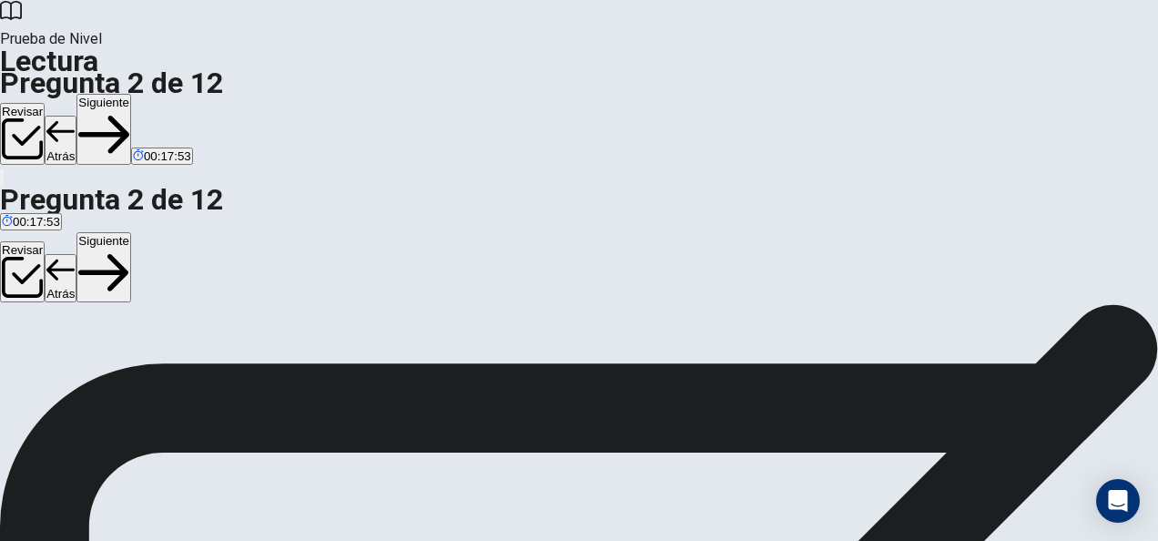
scroll to position [78, 0]
click at [131, 232] on button "Siguiente" at bounding box center [104, 267] width 55 height 71
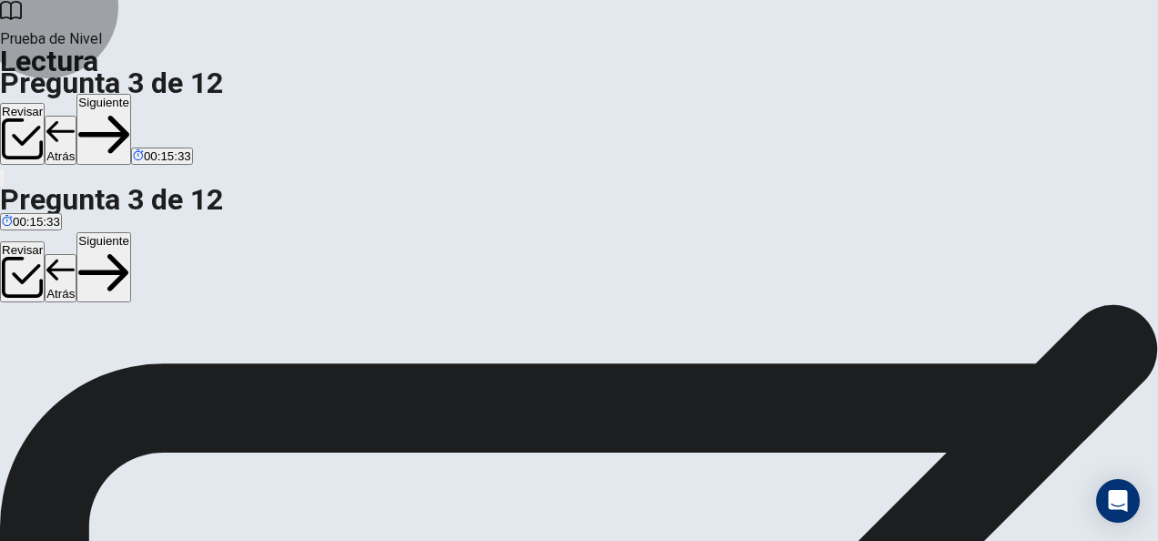
click at [131, 232] on button "Siguiente" at bounding box center [104, 267] width 55 height 71
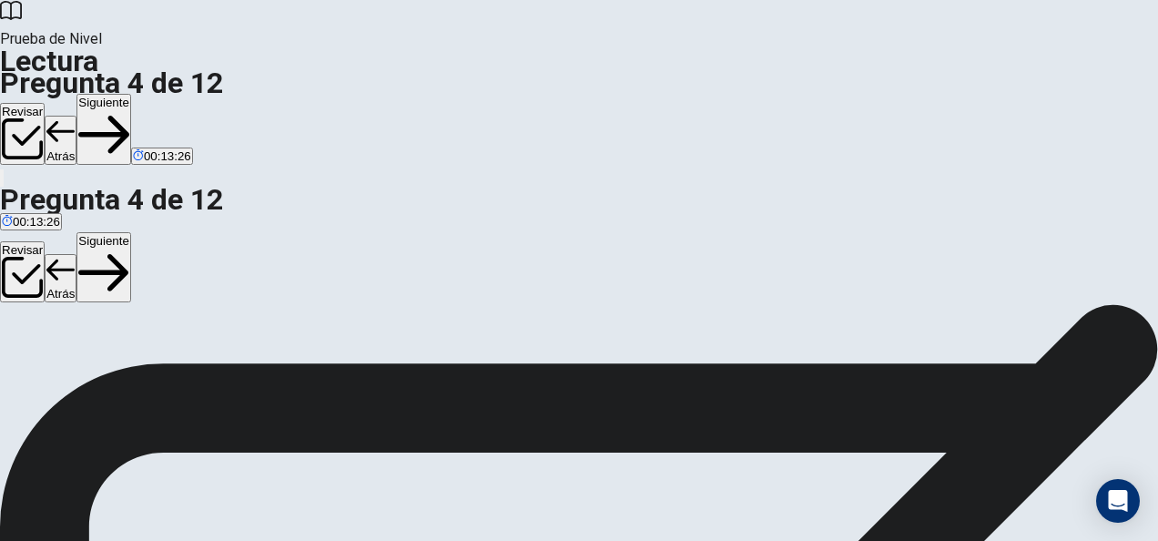
scroll to position [58, 0]
click at [131, 232] on button "Siguiente" at bounding box center [104, 267] width 55 height 71
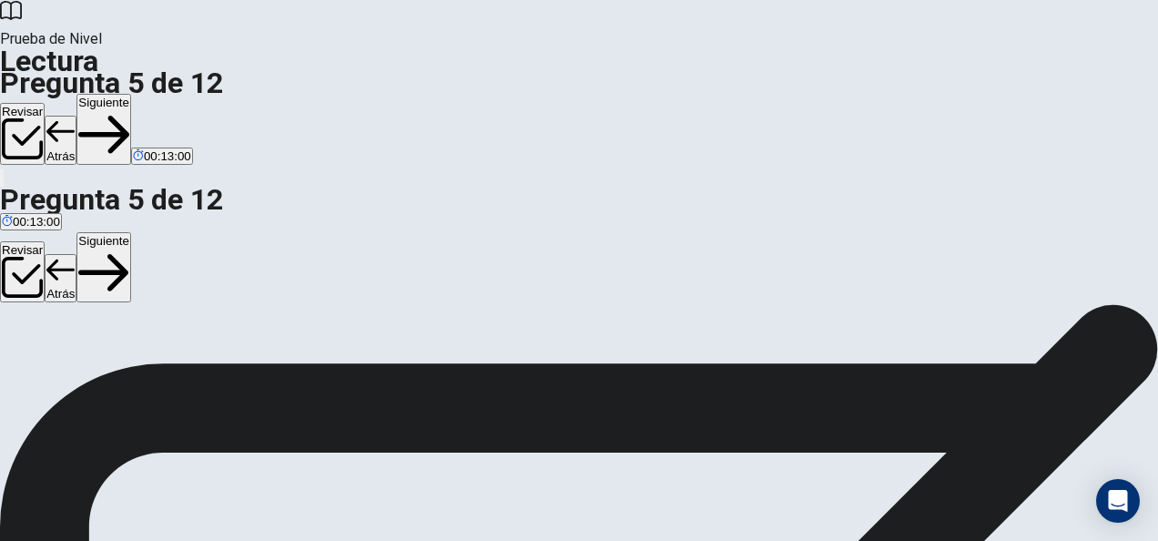
click at [131, 232] on button "Siguiente" at bounding box center [104, 267] width 55 height 71
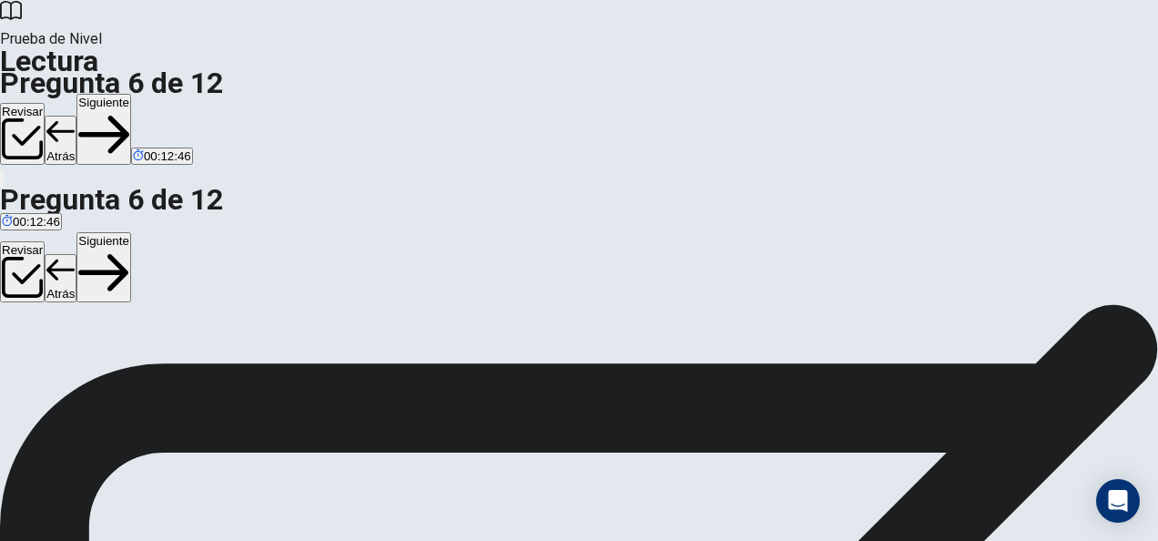
click at [131, 232] on button "Siguiente" at bounding box center [104, 267] width 55 height 71
drag, startPoint x: 1044, startPoint y: 148, endPoint x: 1026, endPoint y: 155, distance: 19.6
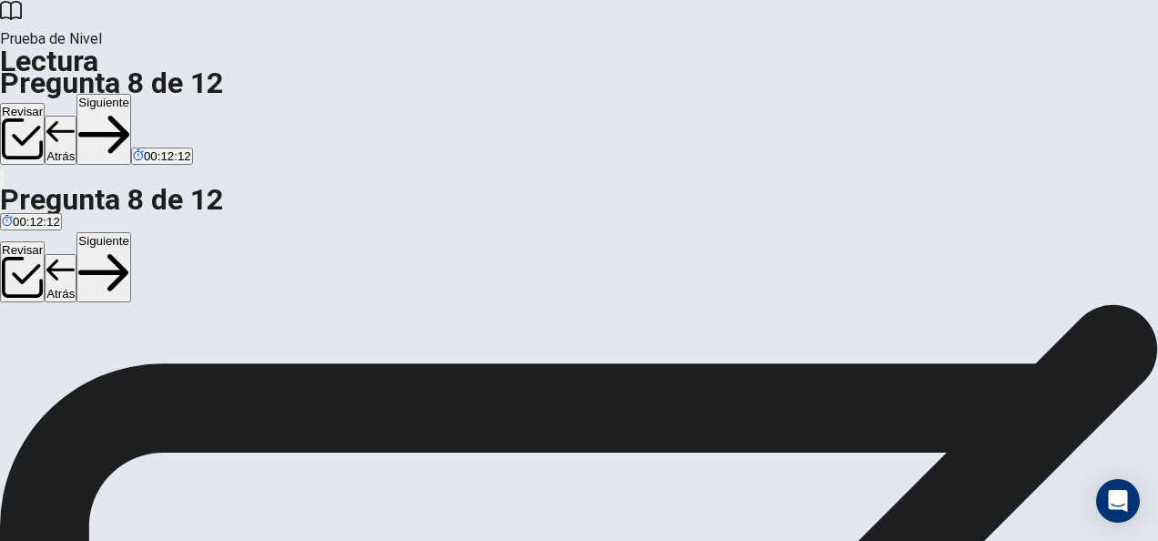
click at [131, 232] on button "Siguiente" at bounding box center [104, 267] width 55 height 71
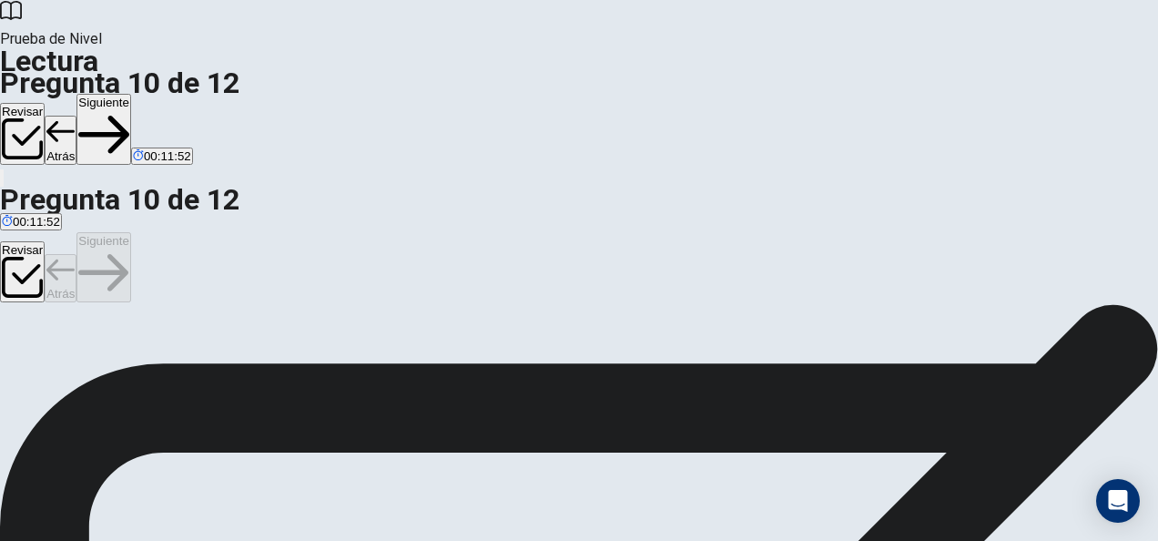
scroll to position [78, 0]
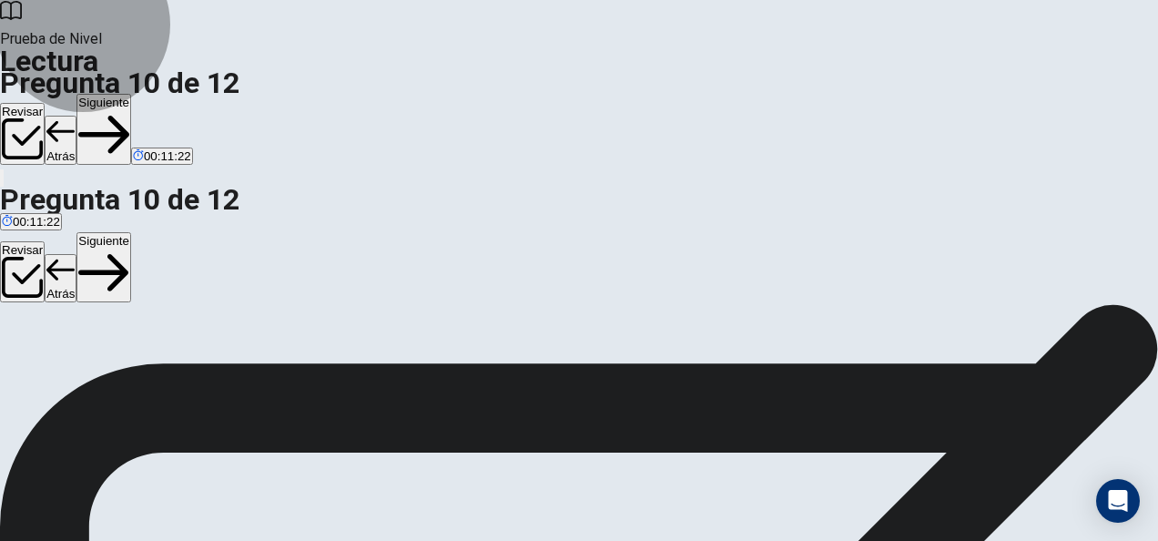
click at [131, 232] on button "Siguiente" at bounding box center [104, 267] width 55 height 71
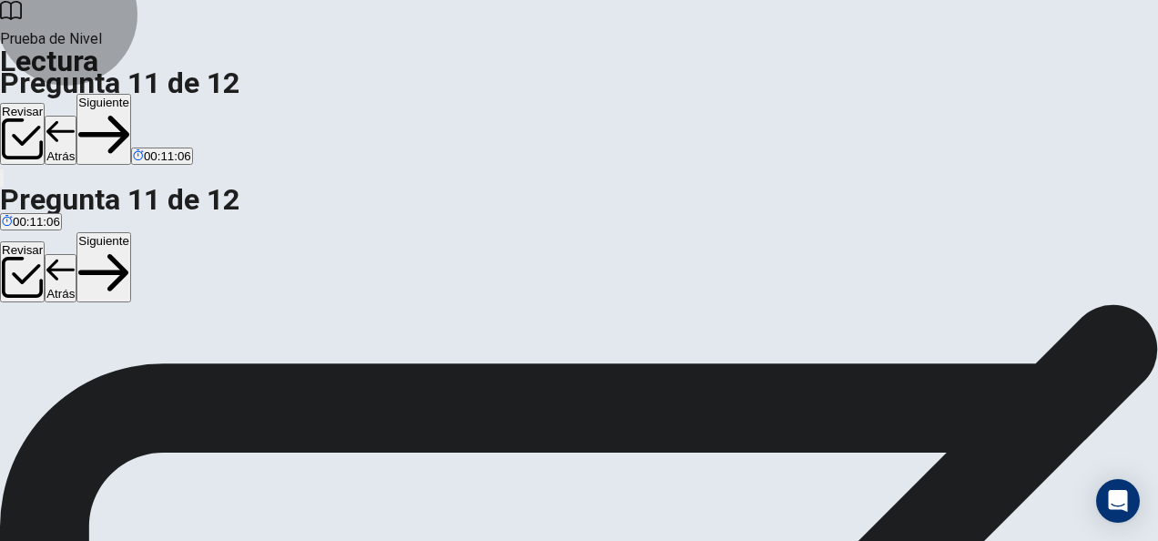
click at [131, 232] on button "Siguiente" at bounding box center [104, 267] width 55 height 71
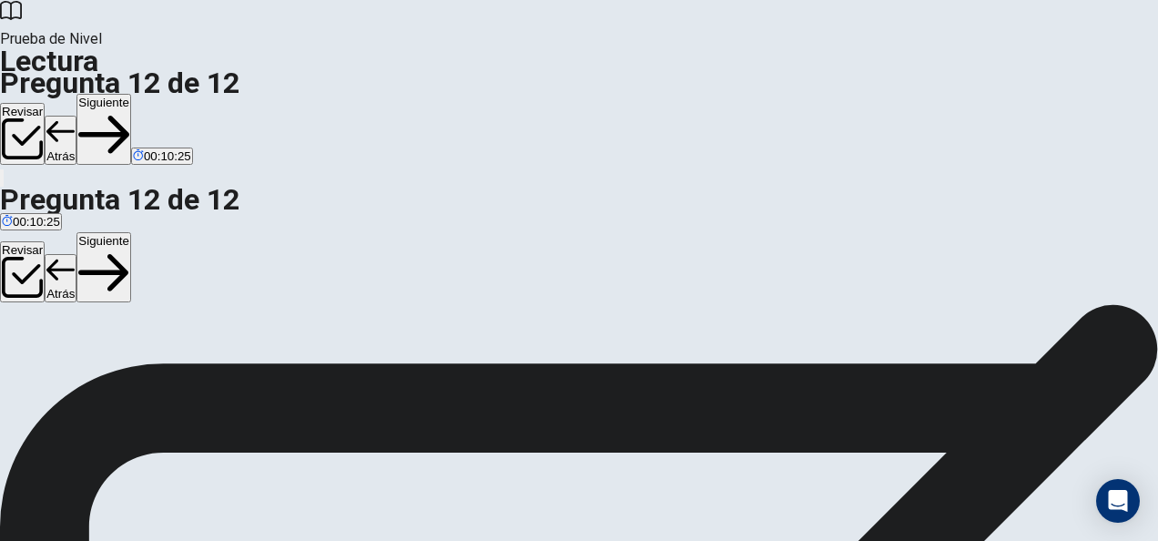
scroll to position [182, 0]
drag, startPoint x: 218, startPoint y: 331, endPoint x: 537, endPoint y: 332, distance: 319.7
drag, startPoint x: 230, startPoint y: 342, endPoint x: 531, endPoint y: 403, distance: 307.6
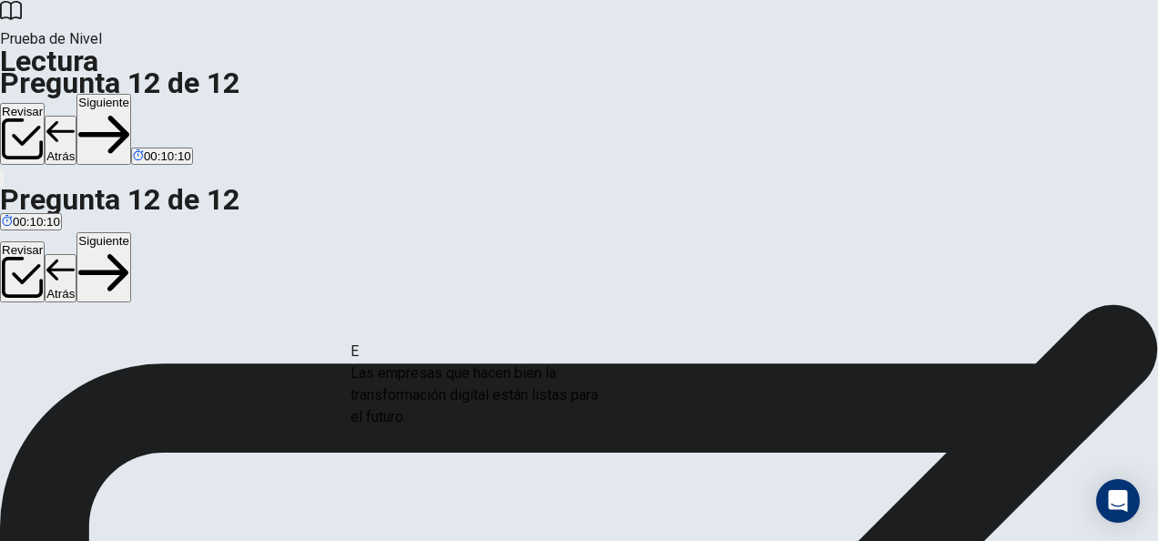
drag, startPoint x: 184, startPoint y: 384, endPoint x: 481, endPoint y: 392, distance: 297.0
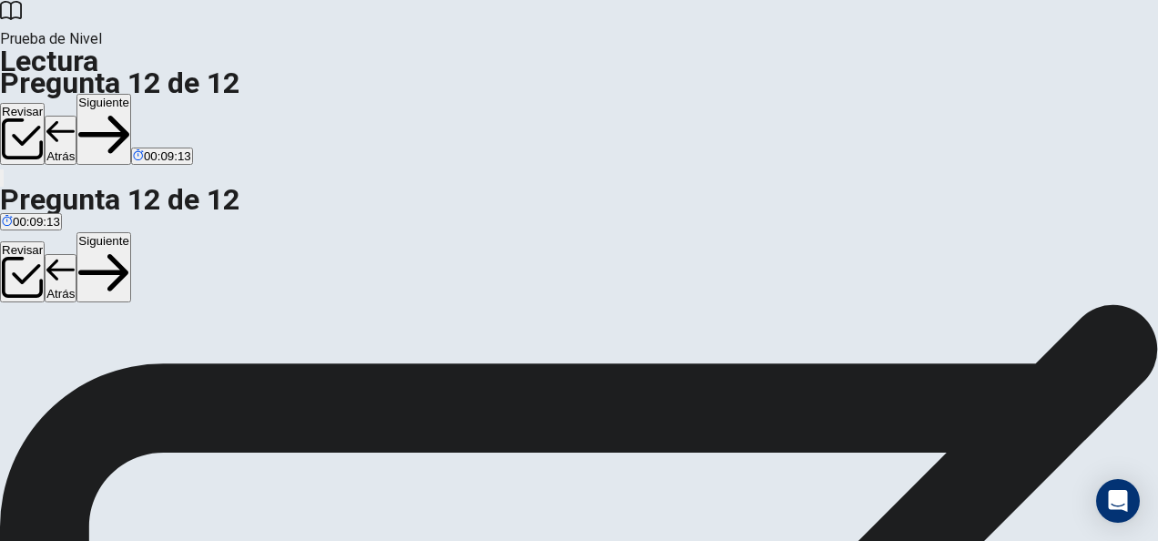
click at [131, 232] on button "Siguiente" at bounding box center [104, 267] width 55 height 71
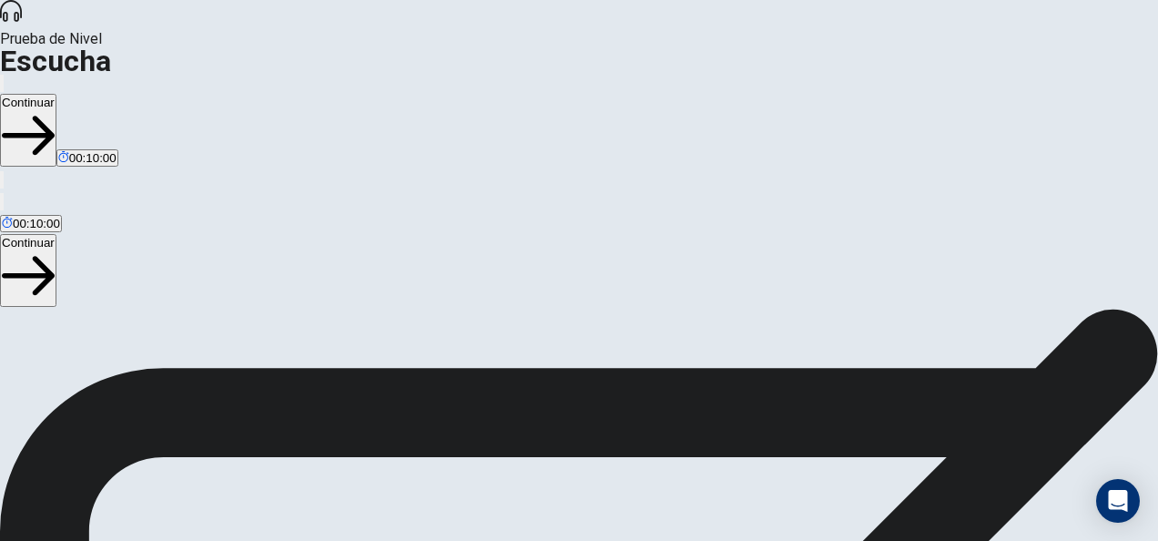
scroll to position [0, 0]
click at [56, 234] on button "Continuar" at bounding box center [28, 270] width 56 height 73
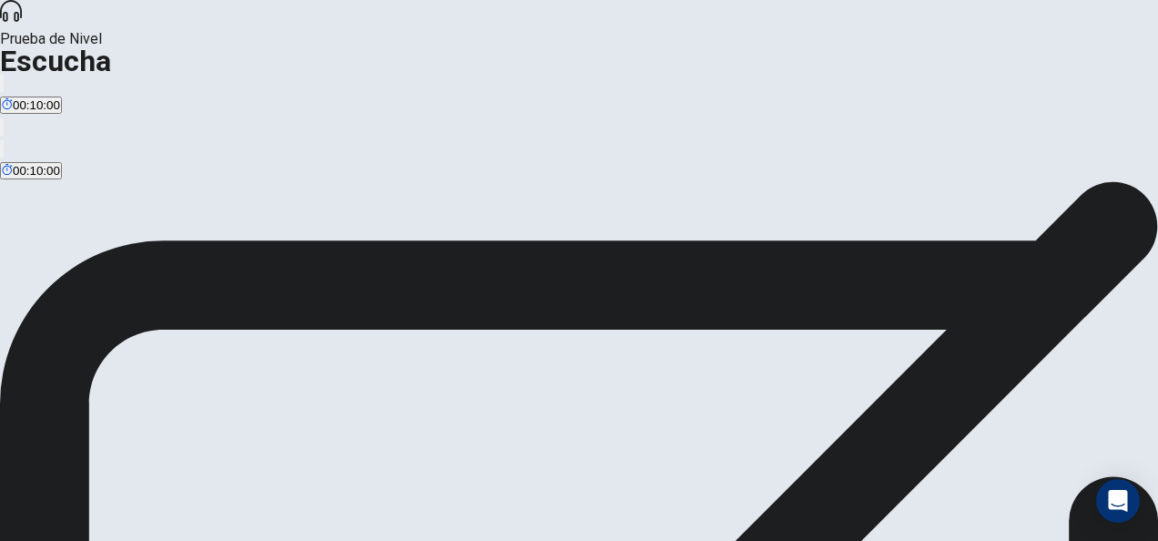
scroll to position [93, 0]
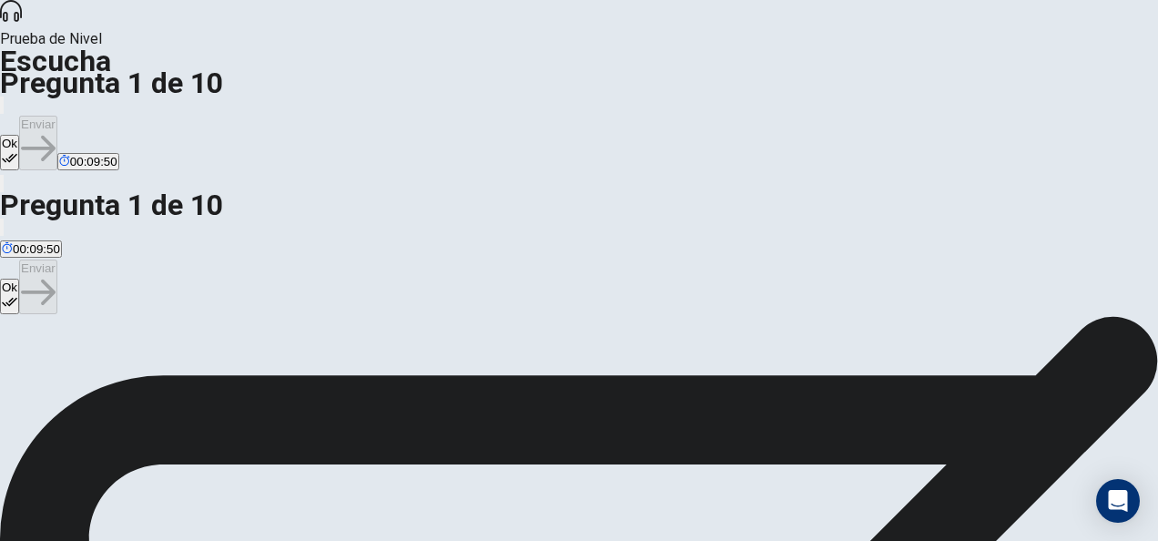
scroll to position [2, 0]
click at [19, 279] on button "Ok" at bounding box center [9, 297] width 19 height 36
drag, startPoint x: 1050, startPoint y: 139, endPoint x: 1010, endPoint y: 144, distance: 40.3
click at [57, 260] on button "Enviar" at bounding box center [38, 287] width 38 height 55
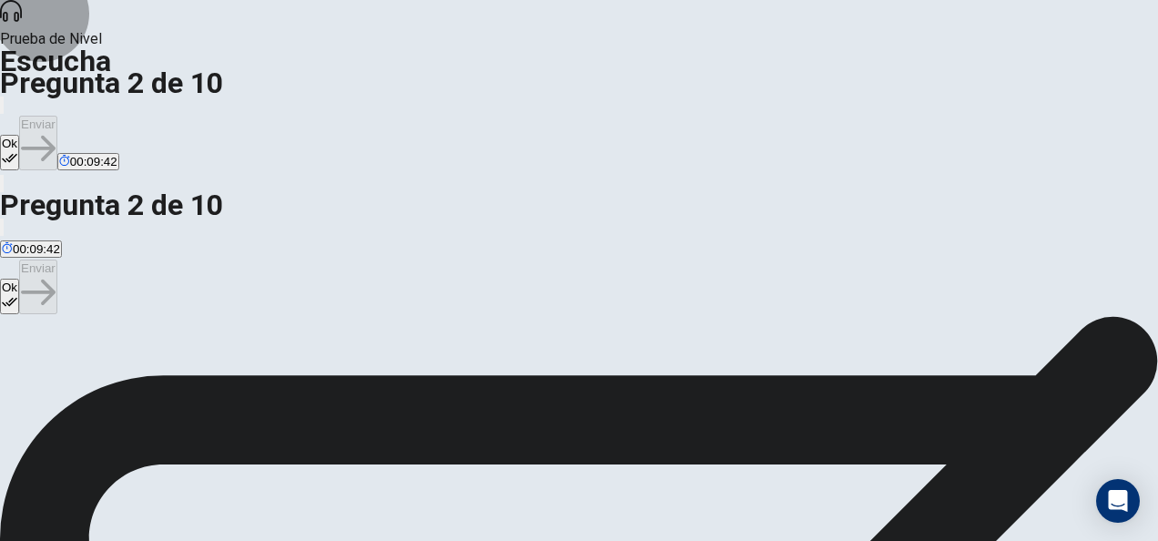
click at [17, 294] on icon "button" at bounding box center [9, 301] width 15 height 15
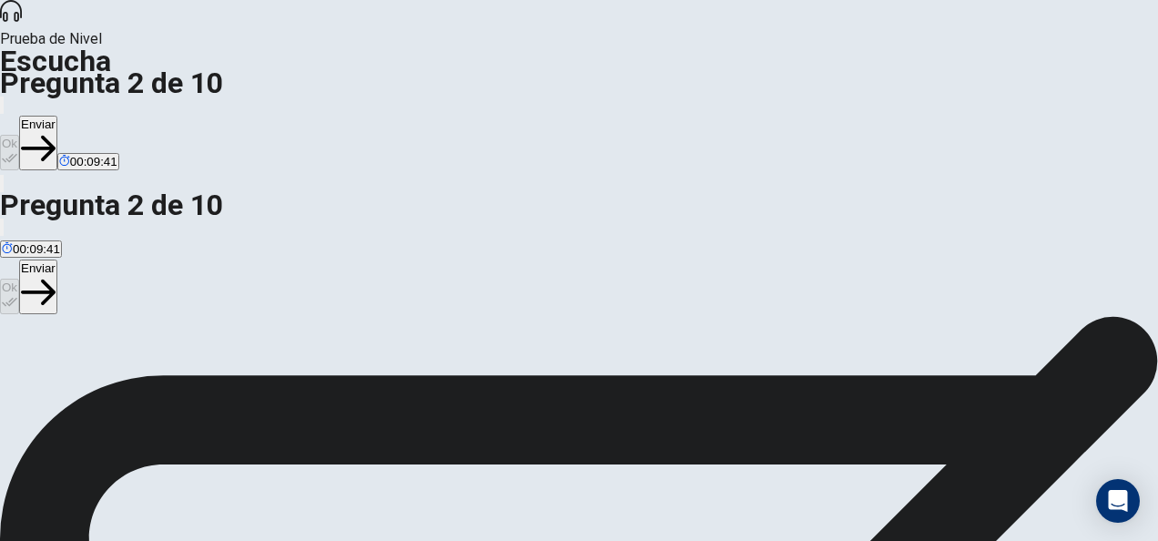
click at [57, 260] on button "Enviar" at bounding box center [38, 287] width 38 height 55
click at [4, 219] on button "button" at bounding box center [2, 227] width 4 height 17
click at [121, 50] on h1 "Escucha" at bounding box center [579, 61] width 1158 height 22
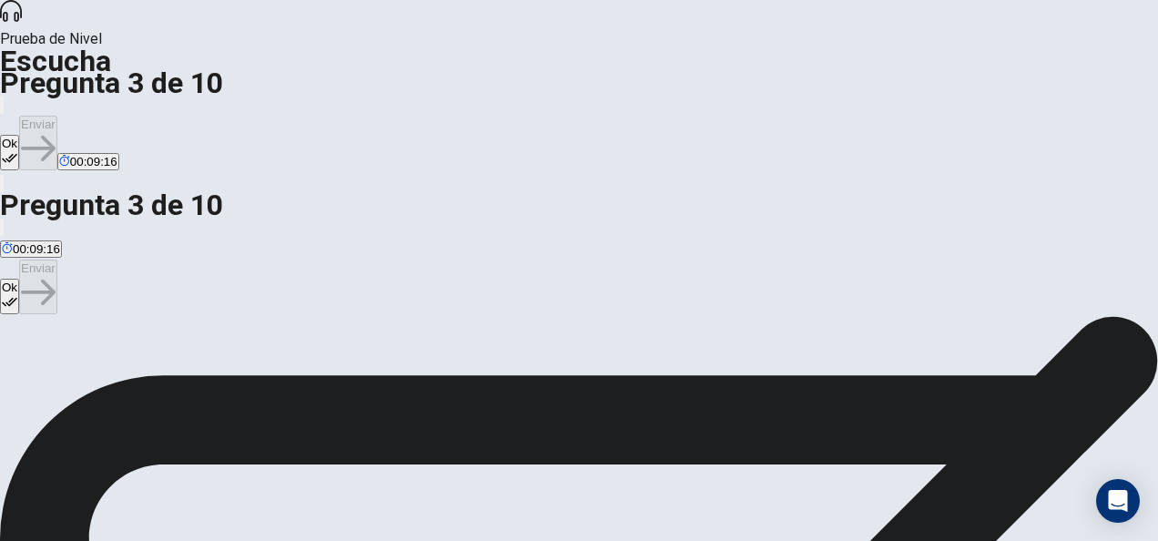
scroll to position [0, 0]
click at [19, 279] on button "Ok" at bounding box center [9, 297] width 19 height 36
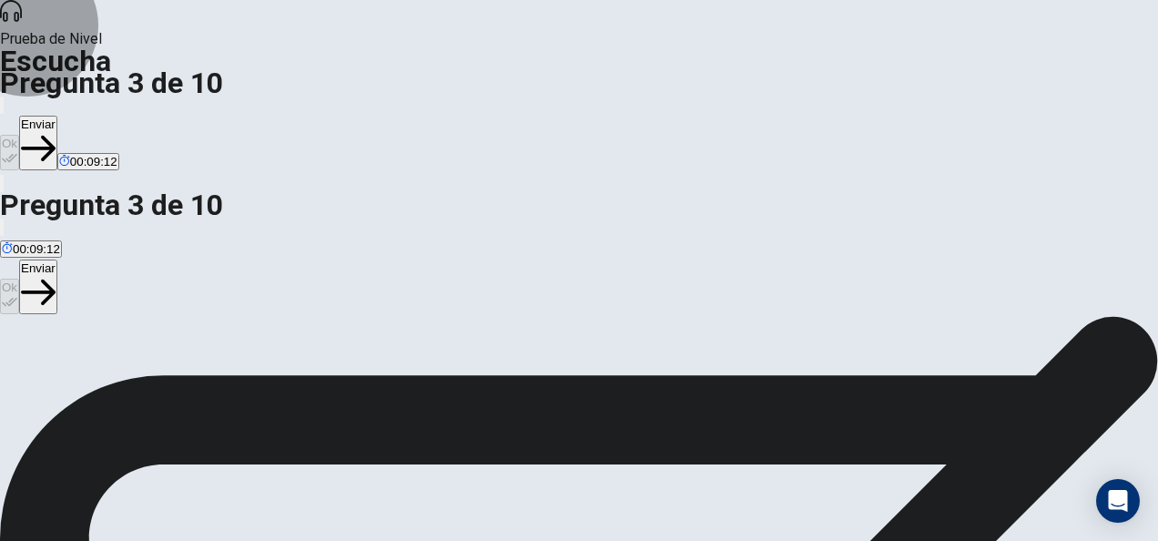
click at [57, 260] on button "Enviar" at bounding box center [38, 287] width 38 height 55
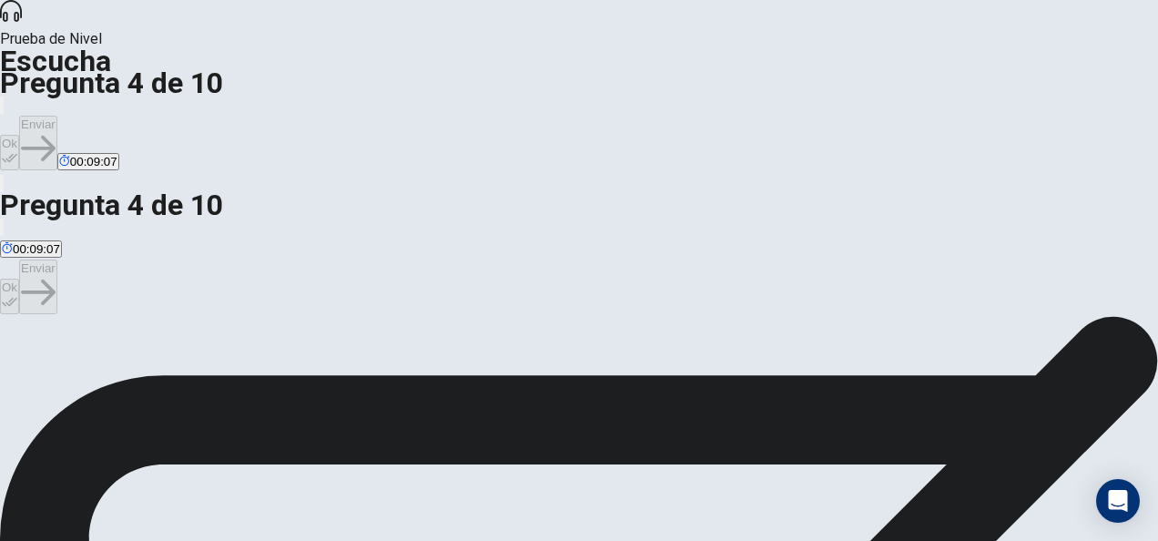
scroll to position [91, 0]
click at [19, 279] on button "Ok" at bounding box center [9, 297] width 19 height 36
click at [57, 260] on button "Enviar" at bounding box center [38, 287] width 38 height 55
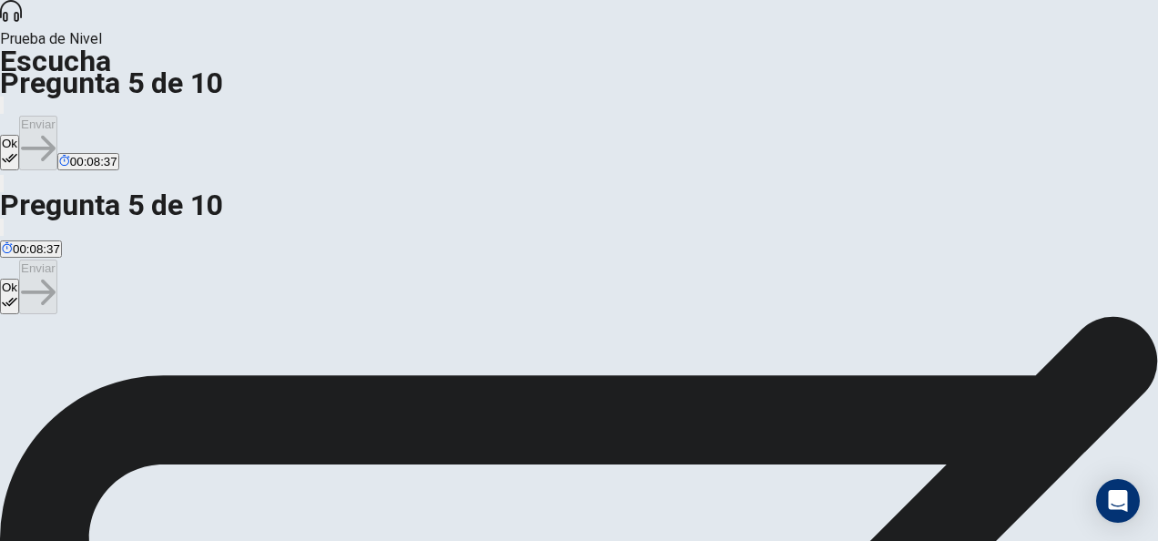
click at [19, 279] on button "Ok" at bounding box center [9, 297] width 19 height 36
click at [57, 260] on button "Enviar" at bounding box center [38, 287] width 38 height 55
click at [19, 279] on button "Ok" at bounding box center [9, 297] width 19 height 36
click at [57, 260] on button "Enviar" at bounding box center [38, 287] width 38 height 55
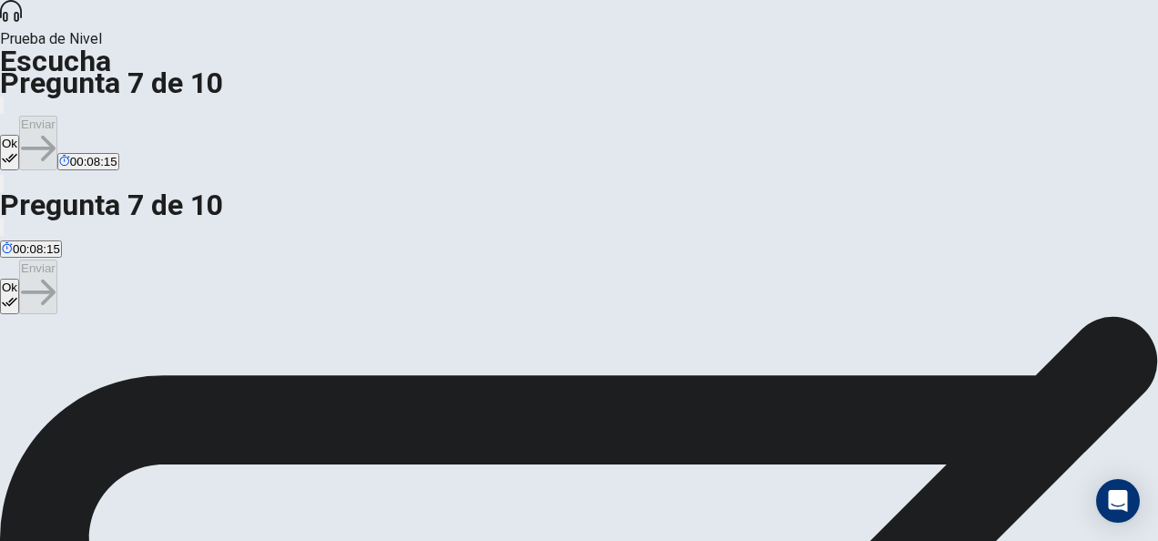
click at [19, 279] on button "Ok" at bounding box center [9, 297] width 19 height 36
click at [1126, 106] on div at bounding box center [1126, 106] width 0 height 0
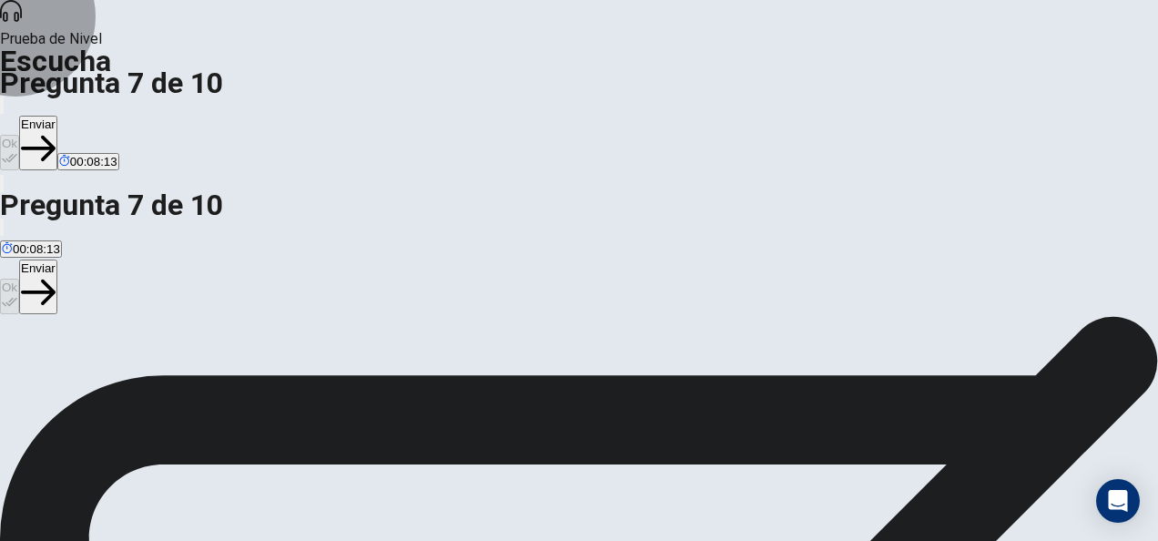
click at [57, 260] on button "Enviar" at bounding box center [38, 287] width 38 height 55
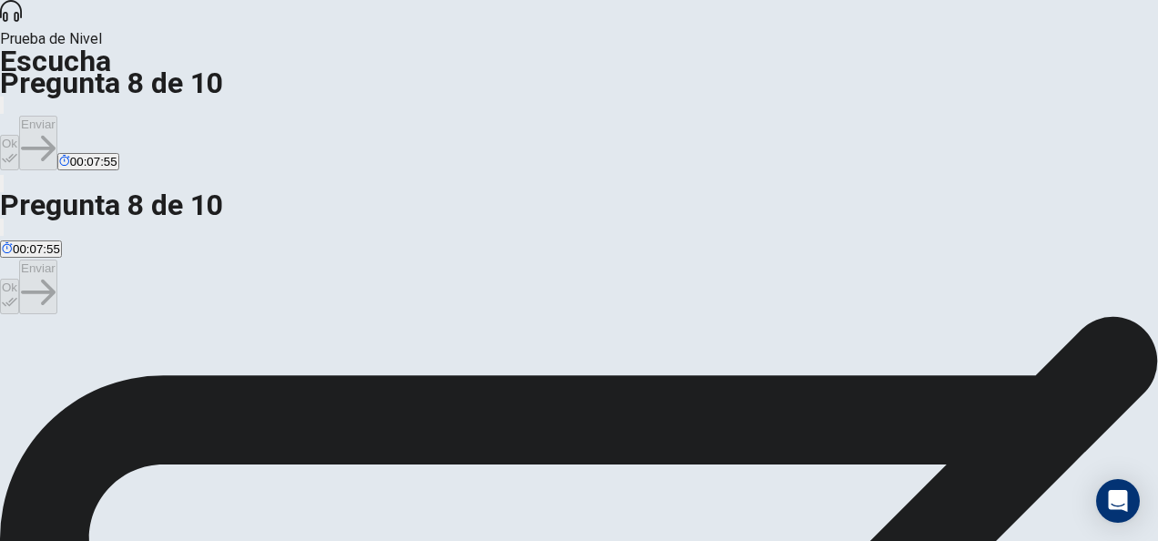
click at [19, 279] on button "Ok" at bounding box center [9, 297] width 19 height 36
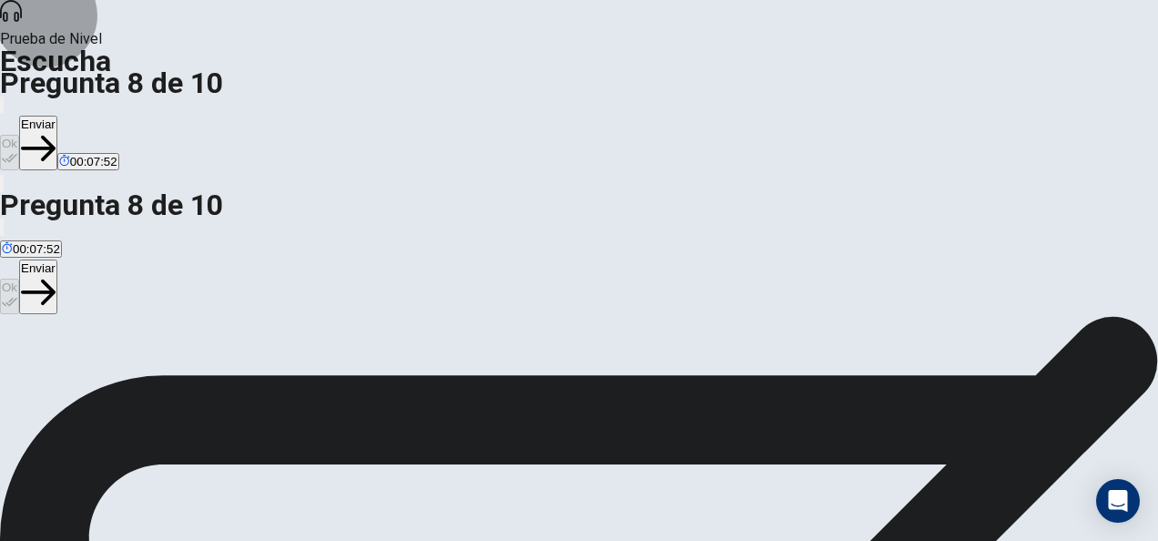
click at [57, 260] on button "Enviar" at bounding box center [38, 287] width 38 height 55
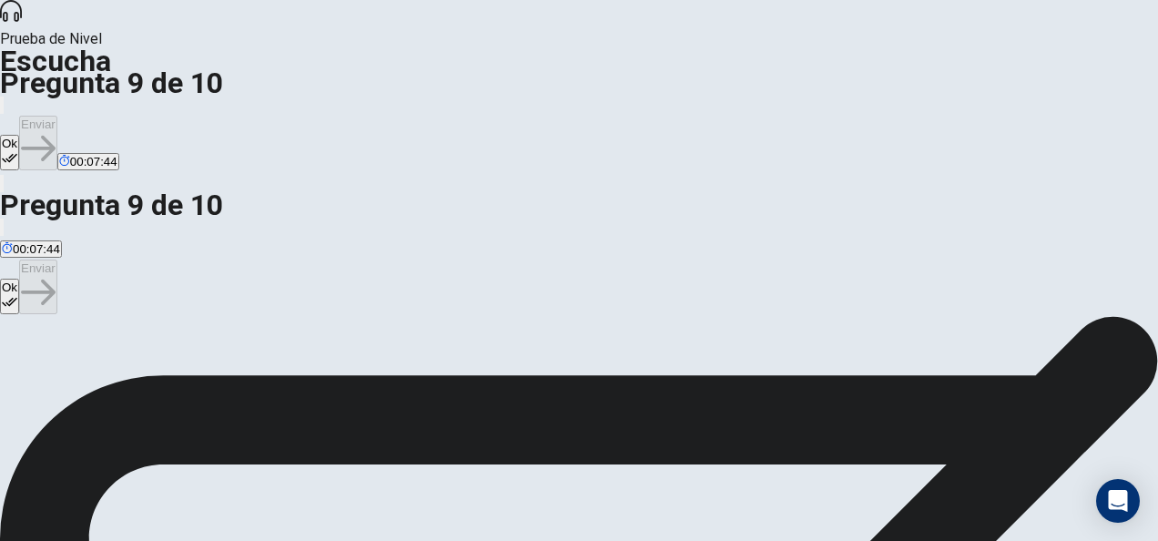
click at [19, 279] on button "Ok" at bounding box center [9, 297] width 19 height 36
click at [57, 260] on button "Enviar" at bounding box center [38, 287] width 38 height 55
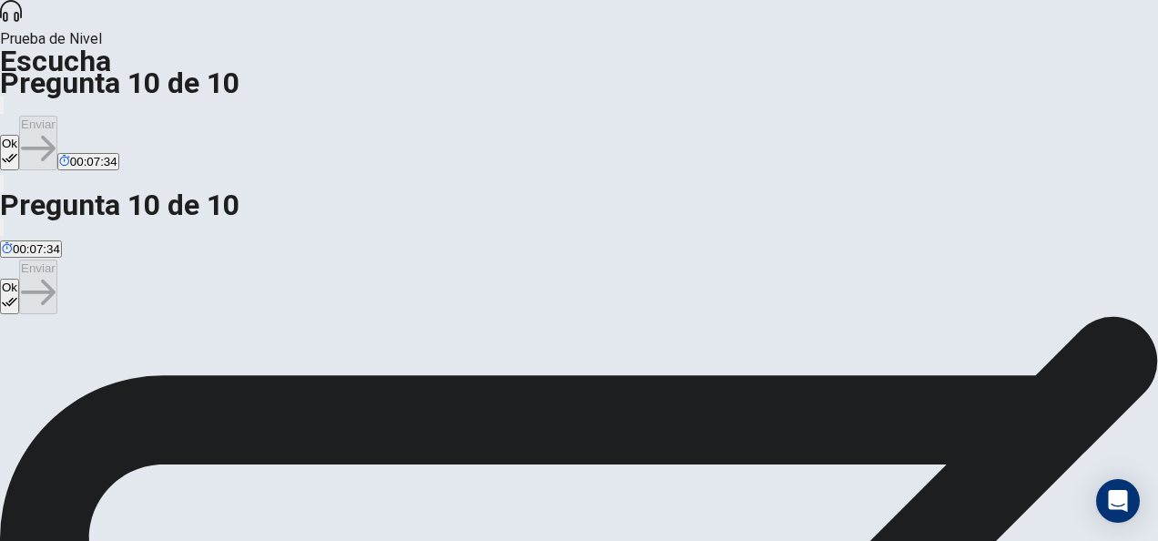
click at [17, 294] on icon "button" at bounding box center [9, 301] width 15 height 15
click at [57, 260] on button "Enviar" at bounding box center [38, 287] width 38 height 55
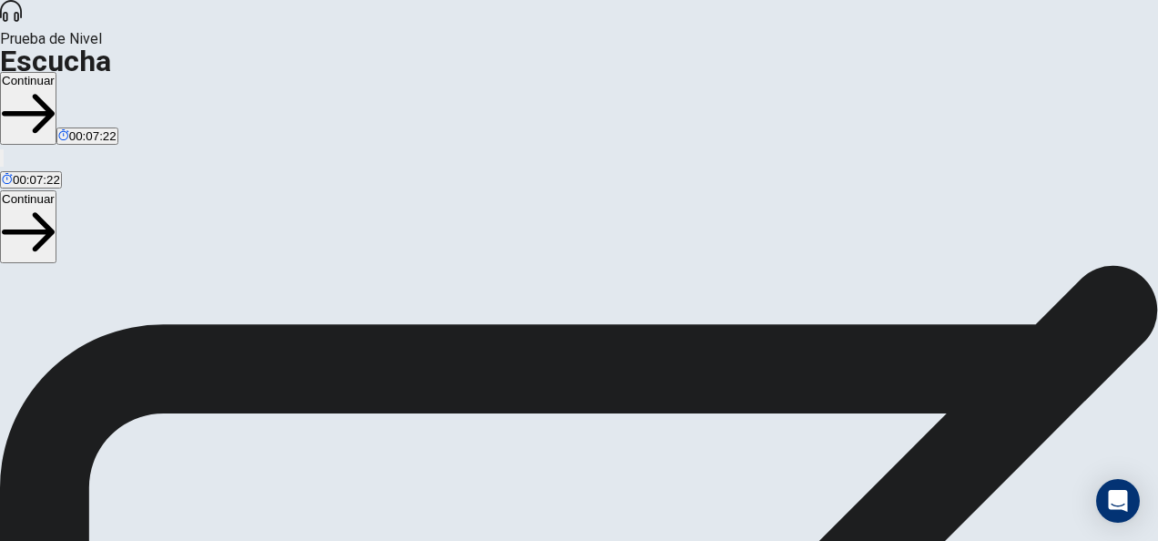
scroll to position [182, 0]
click at [56, 190] on button "Continuar" at bounding box center [28, 226] width 56 height 73
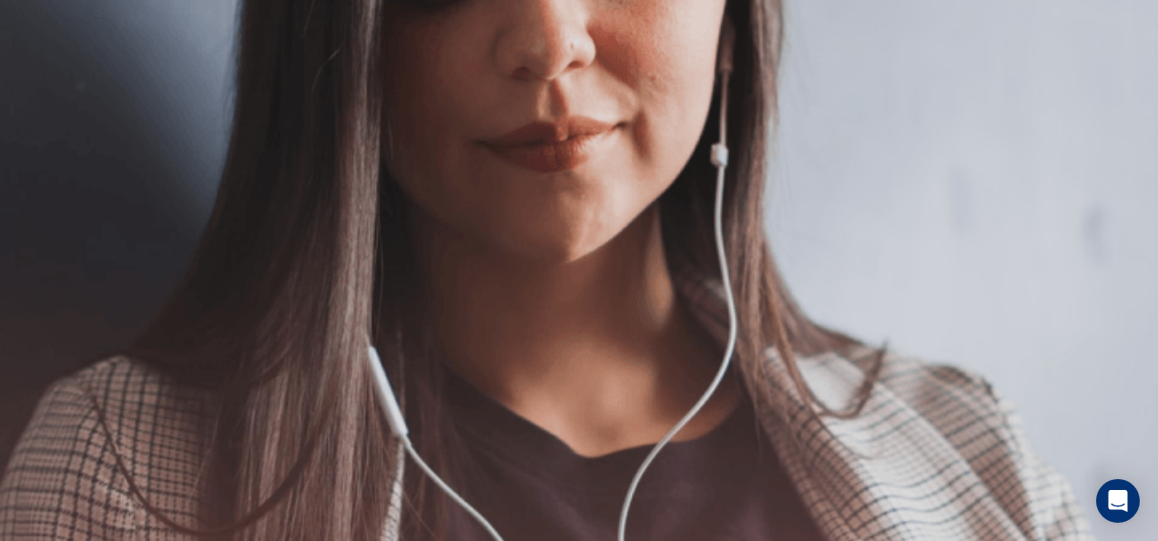
scroll to position [461, 0]
click at [56, 212] on button "Continuar" at bounding box center [28, 248] width 56 height 73
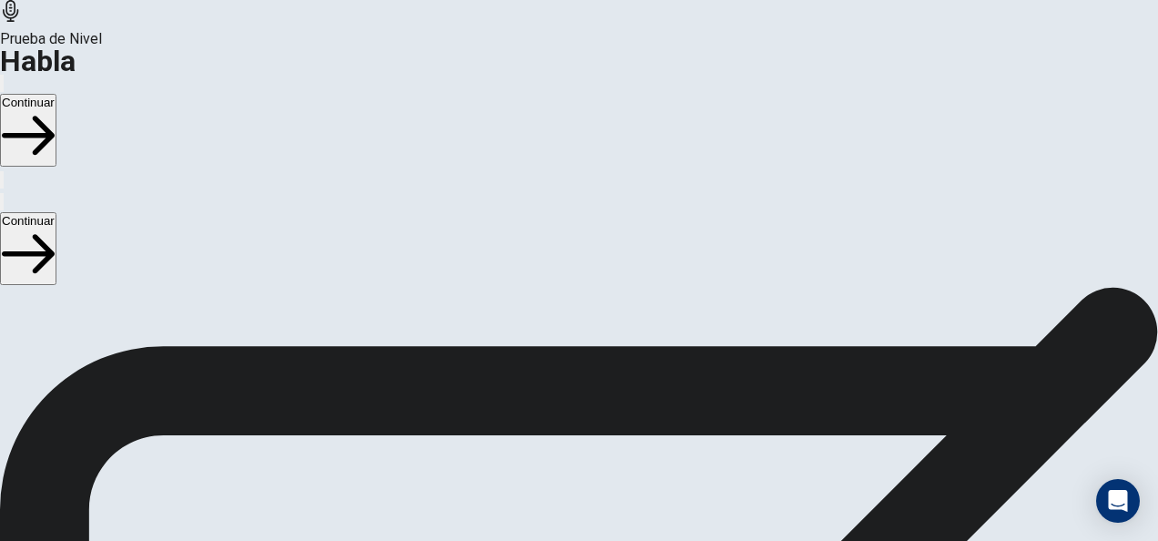
click at [56, 212] on button "Continuar" at bounding box center [28, 248] width 56 height 73
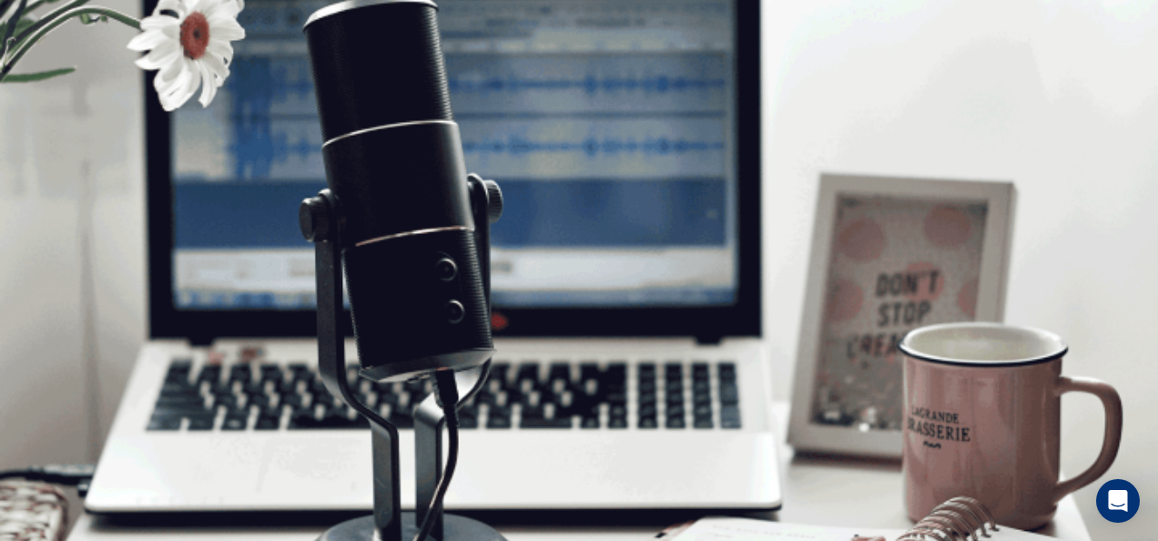
scroll to position [370, 0]
click at [56, 212] on button "Continuar" at bounding box center [28, 248] width 56 height 73
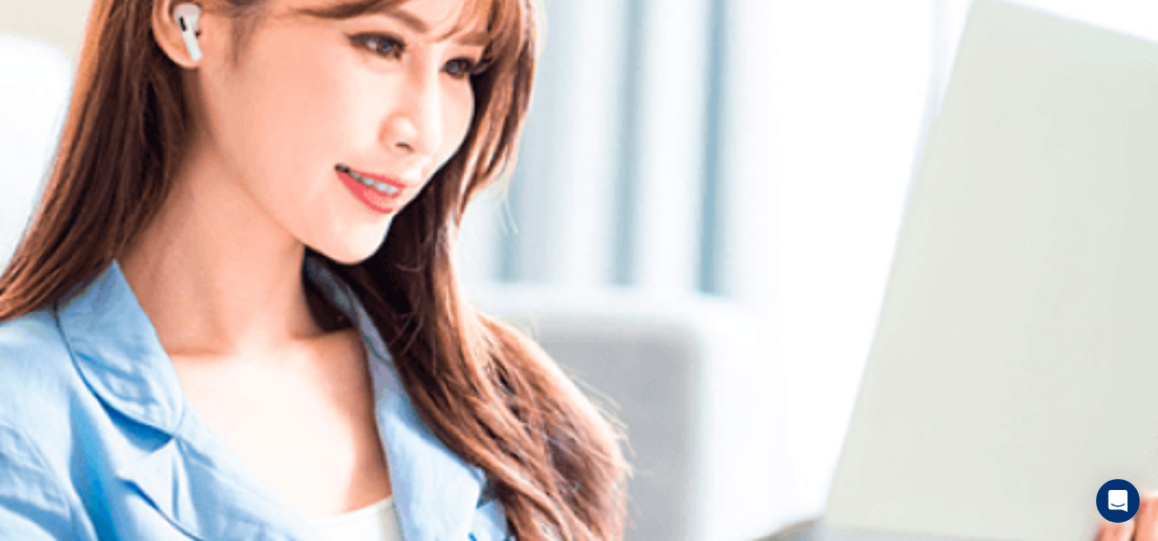
scroll to position [39, 0]
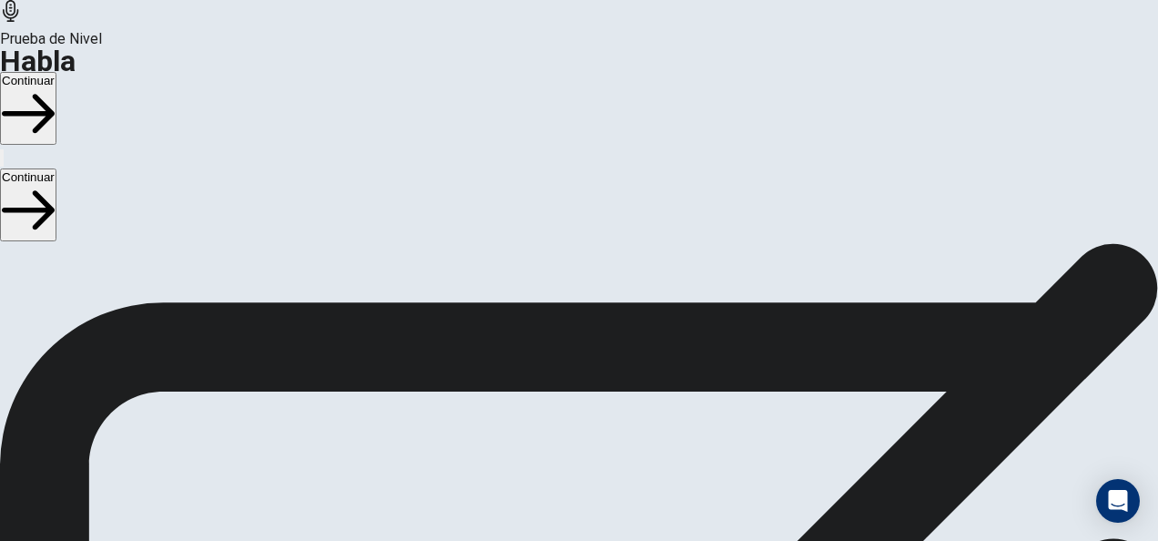
click at [56, 168] on button "Continuar" at bounding box center [28, 204] width 56 height 73
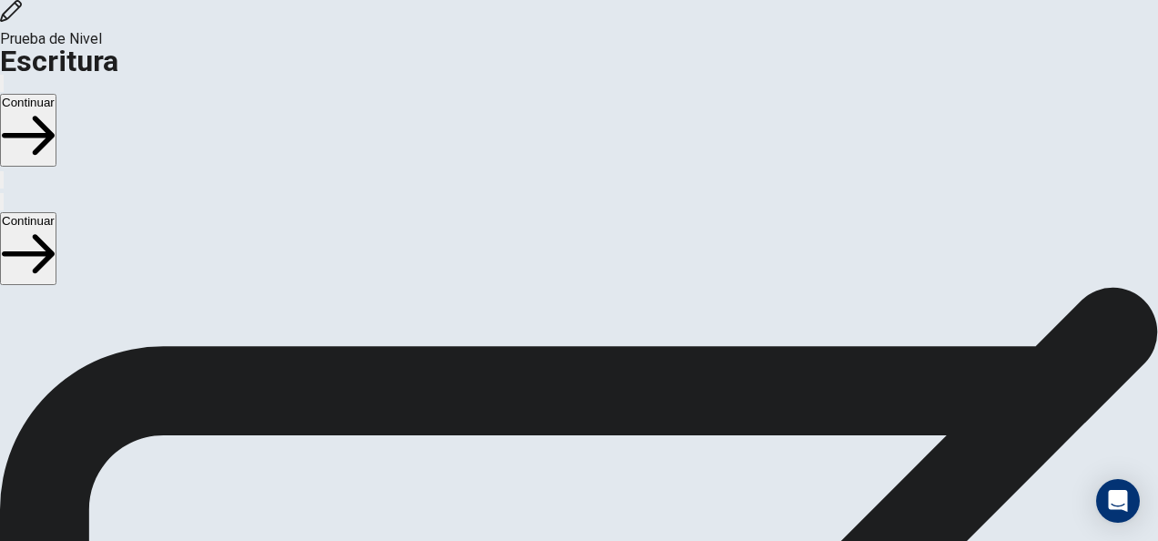
scroll to position [166, 0]
click at [56, 212] on button "Continuar" at bounding box center [28, 248] width 56 height 73
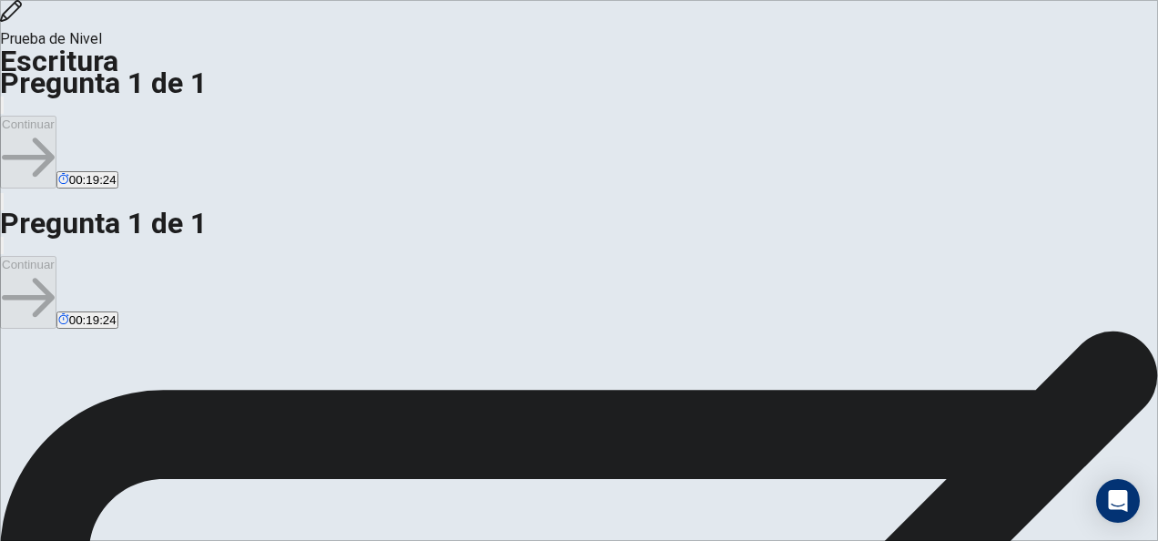
scroll to position [182, 0]
type textarea "**********"
click at [56, 256] on button "Continuar" at bounding box center [28, 292] width 56 height 73
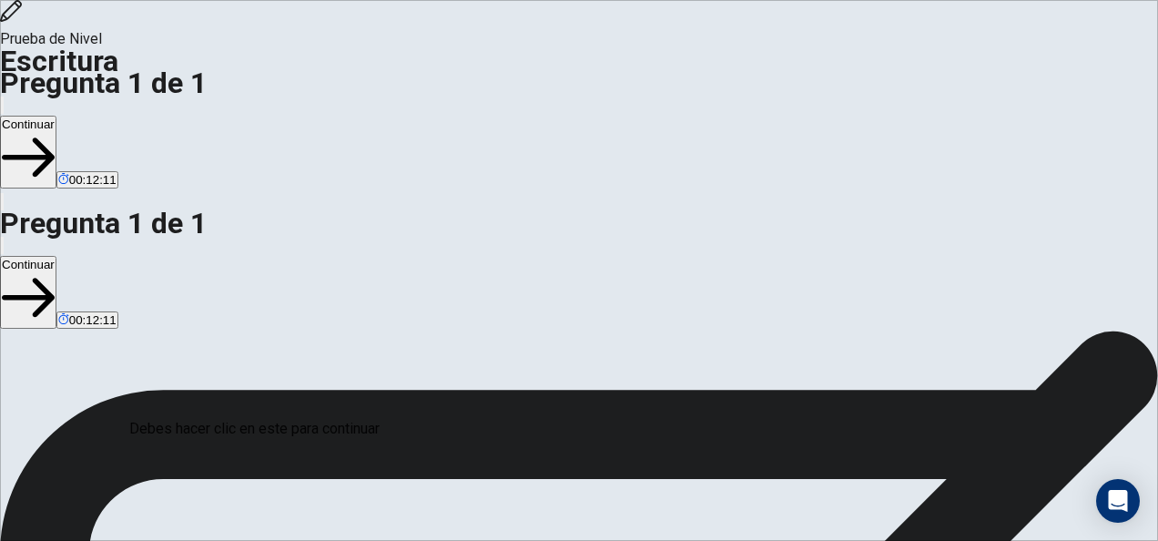
scroll to position [168, 0]
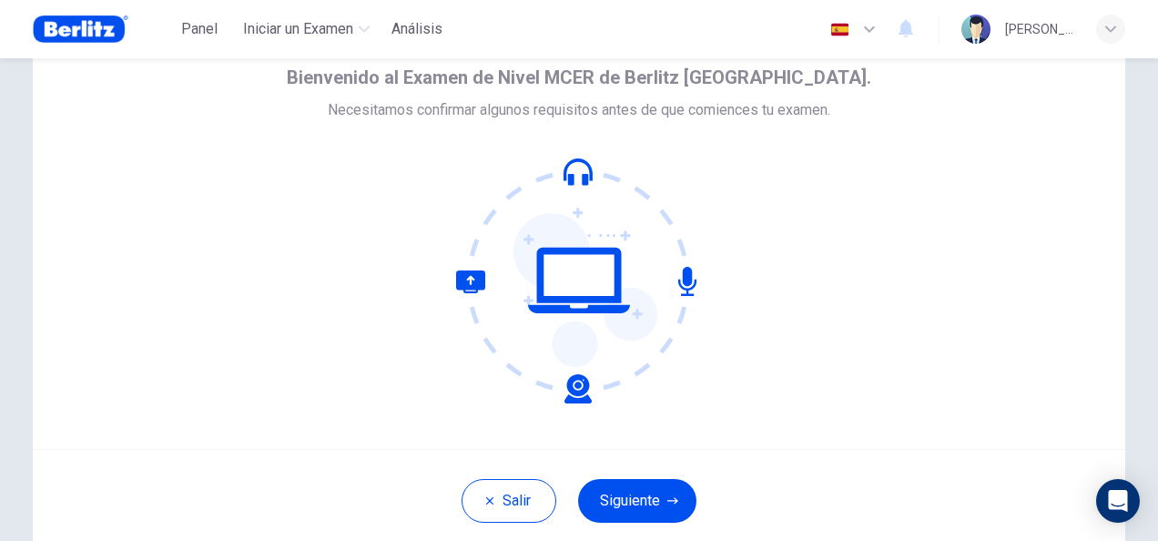
scroll to position [182, 0]
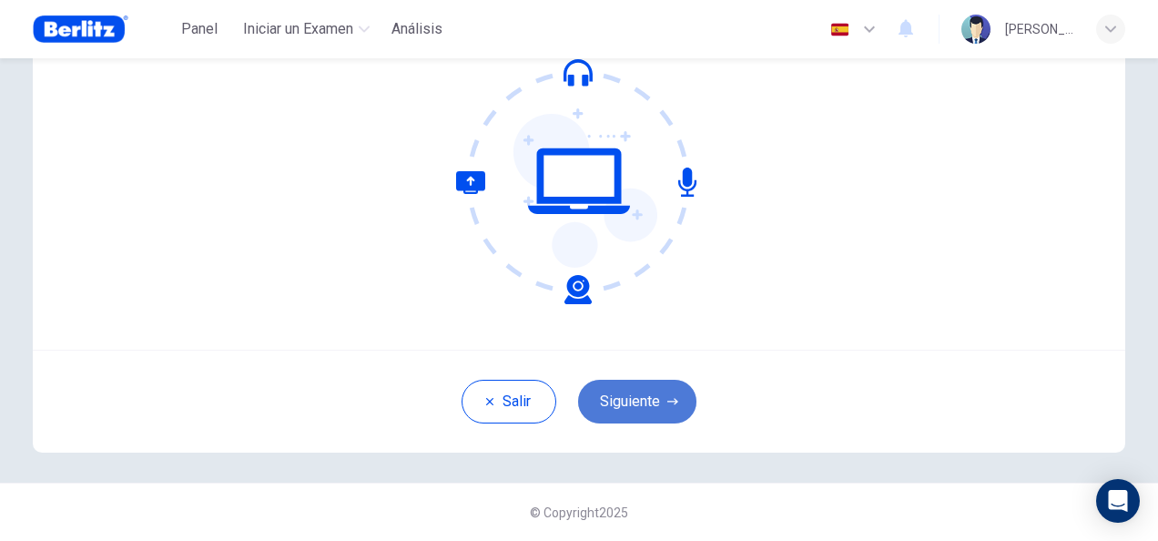
click at [643, 397] on button "Siguiente" at bounding box center [637, 402] width 118 height 44
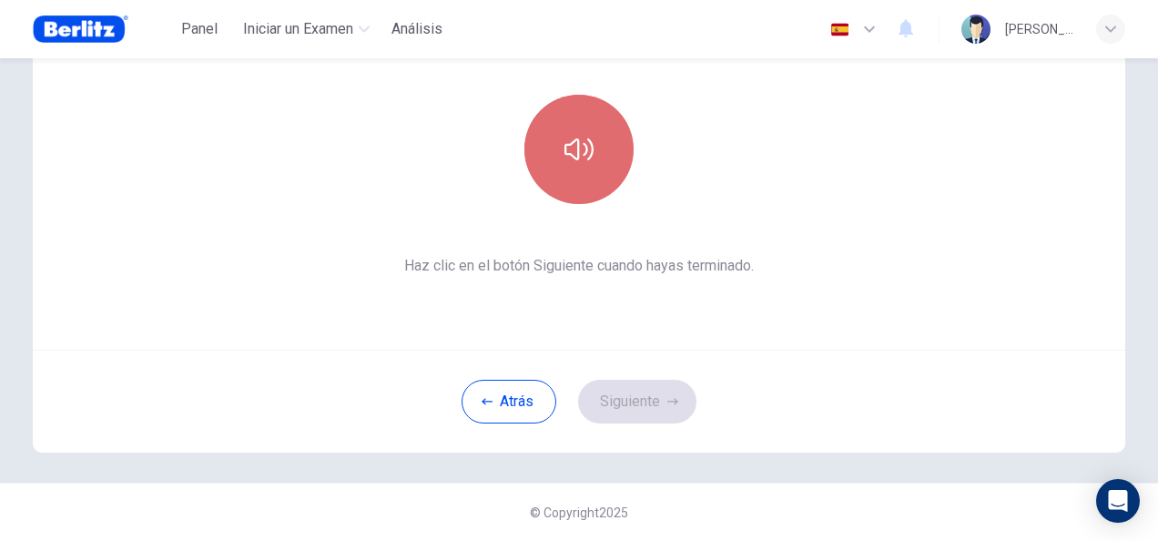
click at [579, 165] on button "button" at bounding box center [579, 149] width 109 height 109
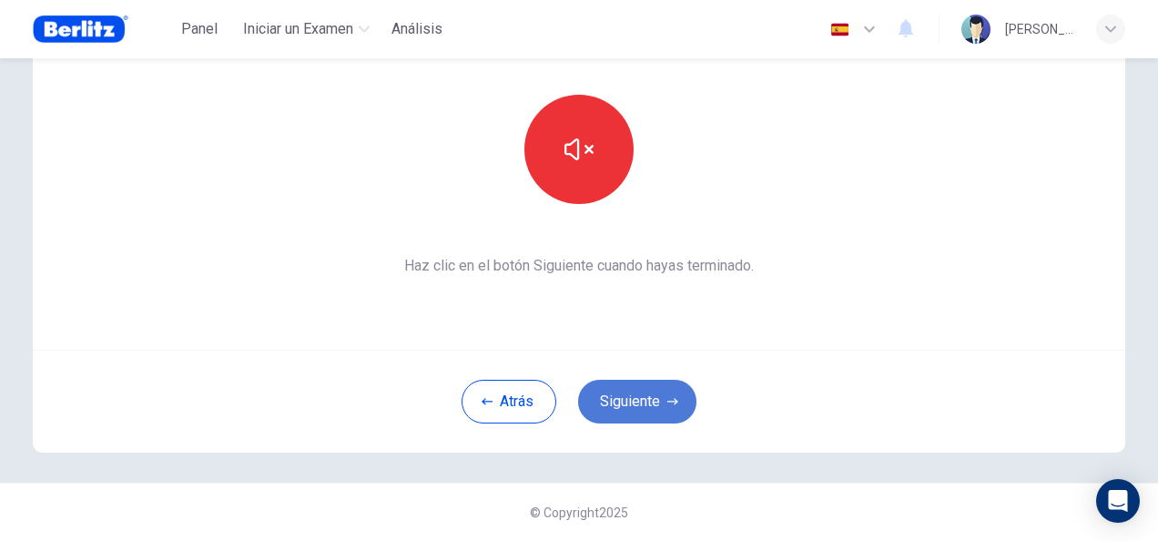
click at [647, 397] on button "Siguiente" at bounding box center [637, 402] width 118 height 44
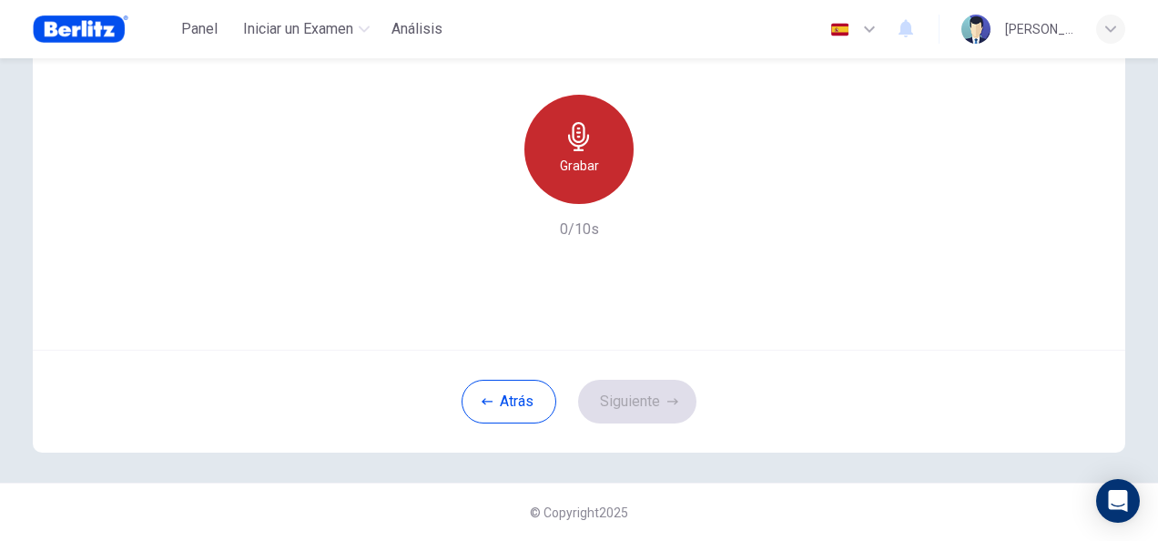
click at [587, 153] on div "Grabar" at bounding box center [579, 149] width 109 height 109
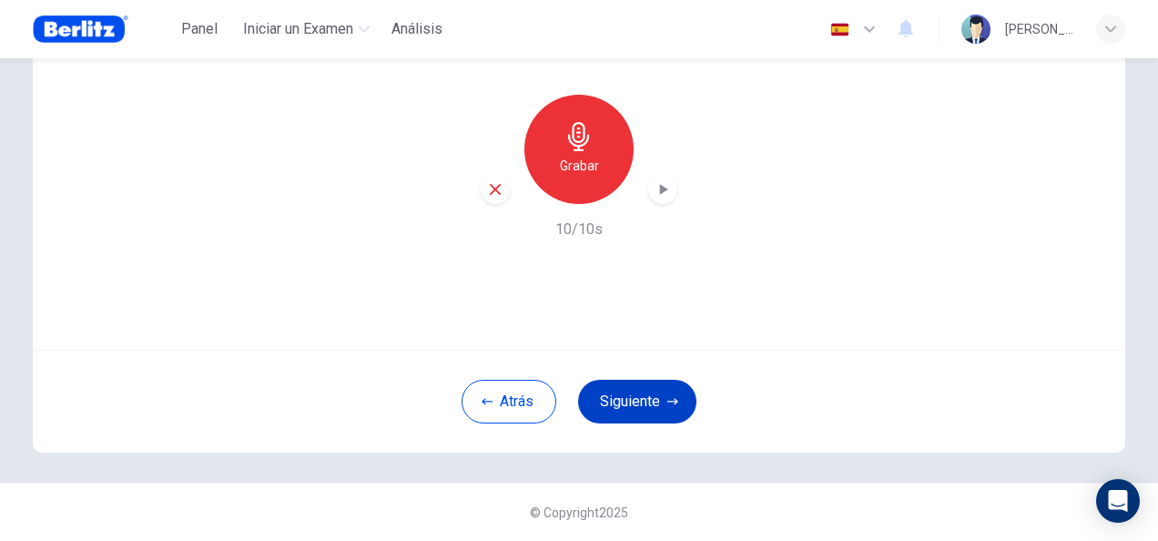
click at [634, 403] on button "Siguiente" at bounding box center [637, 402] width 118 height 44
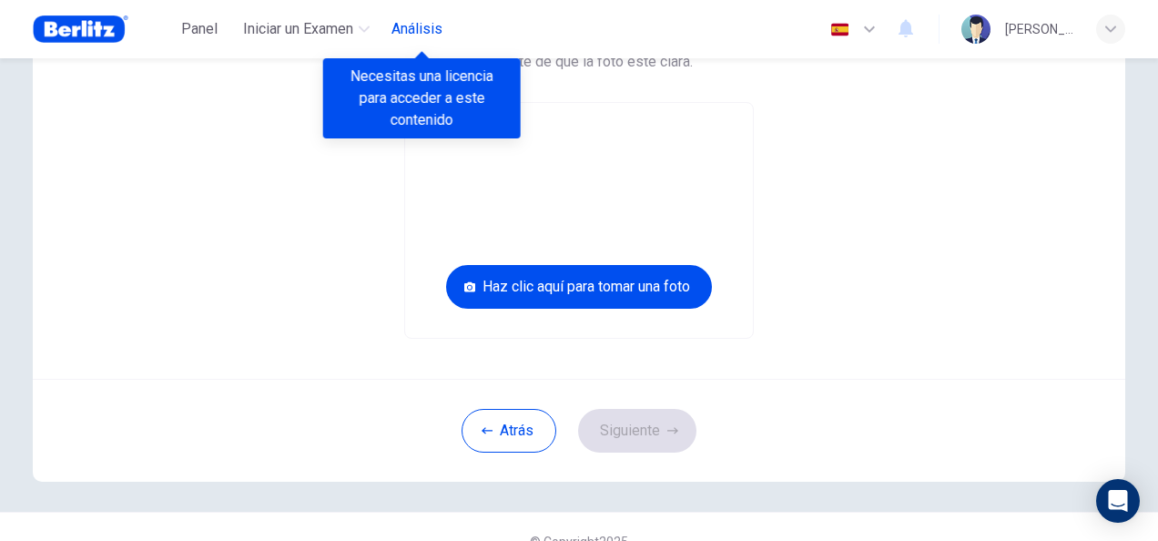
click at [404, 27] on span "Análisis" at bounding box center [417, 29] width 51 height 22
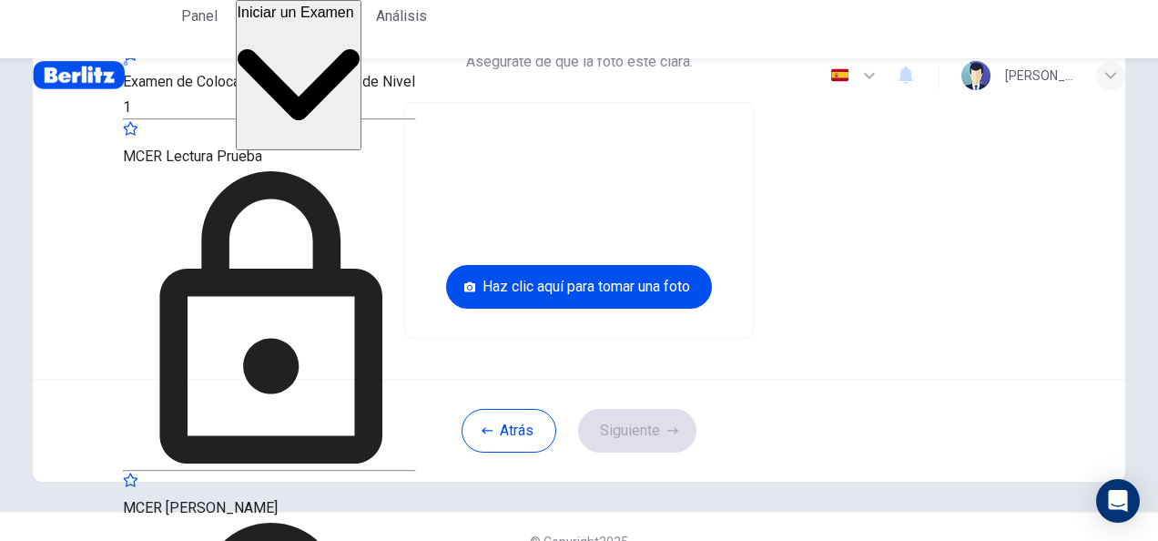
click at [297, 20] on span "Iniciar un Examen" at bounding box center [296, 12] width 117 height 15
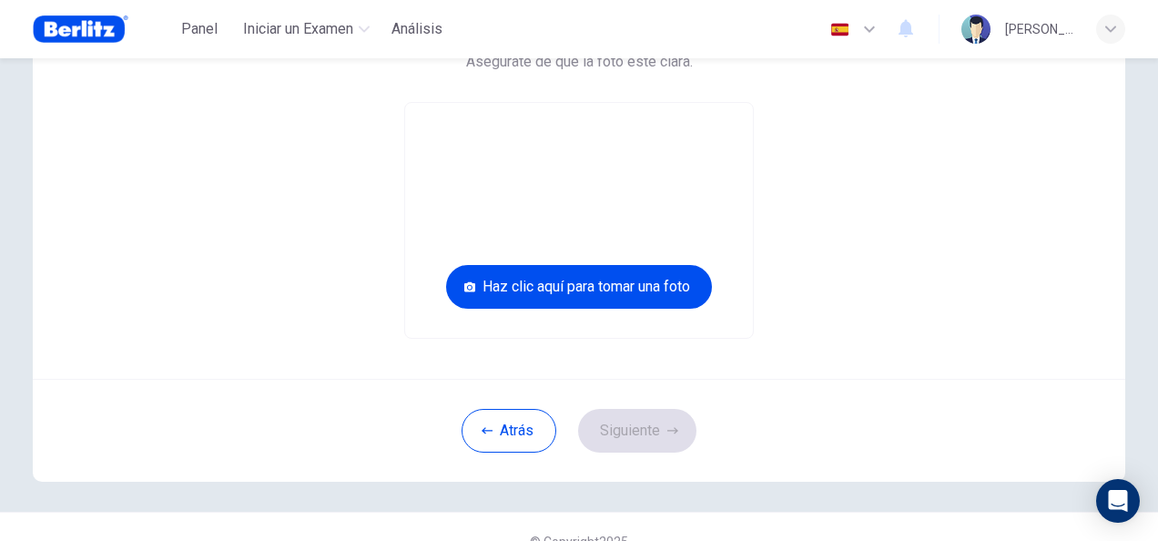
click at [81, 11] on img at bounding box center [81, 29] width 96 height 36
